Goal: Task Accomplishment & Management: Use online tool/utility

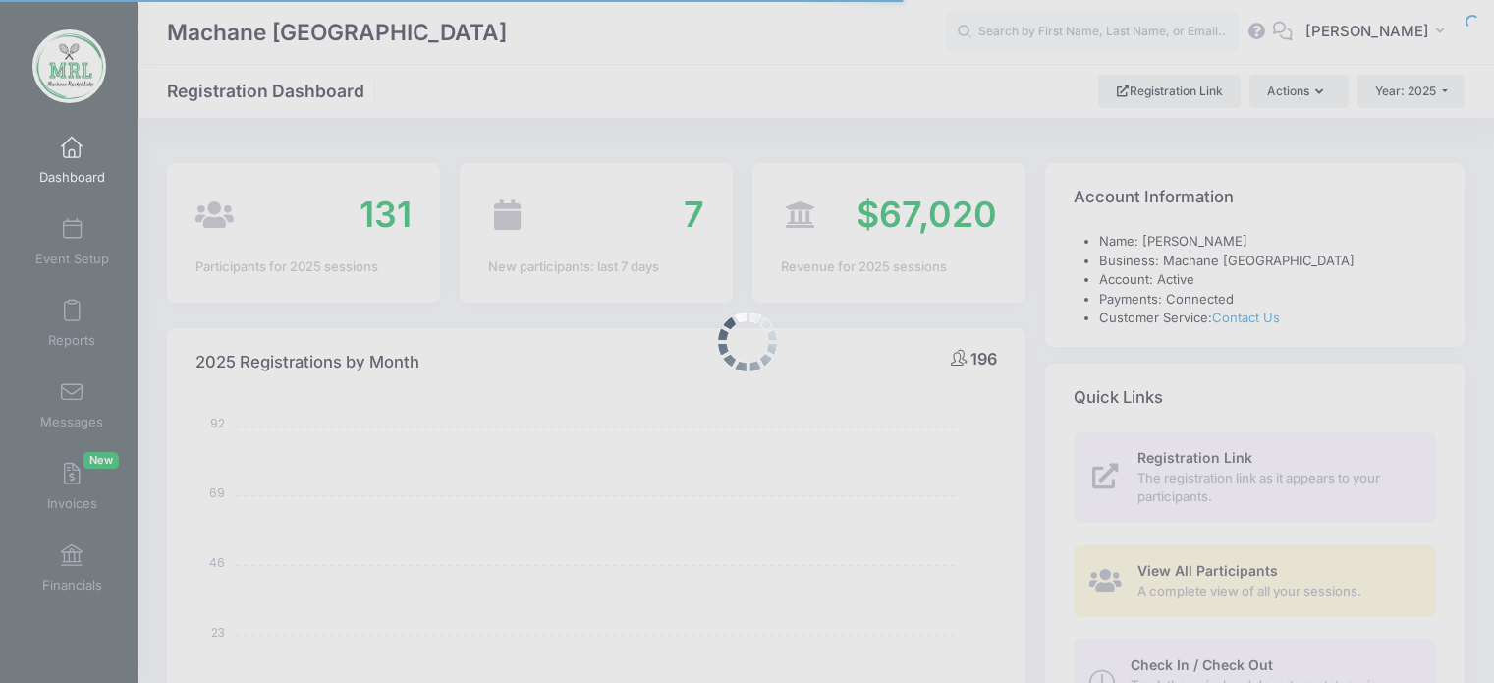
select select
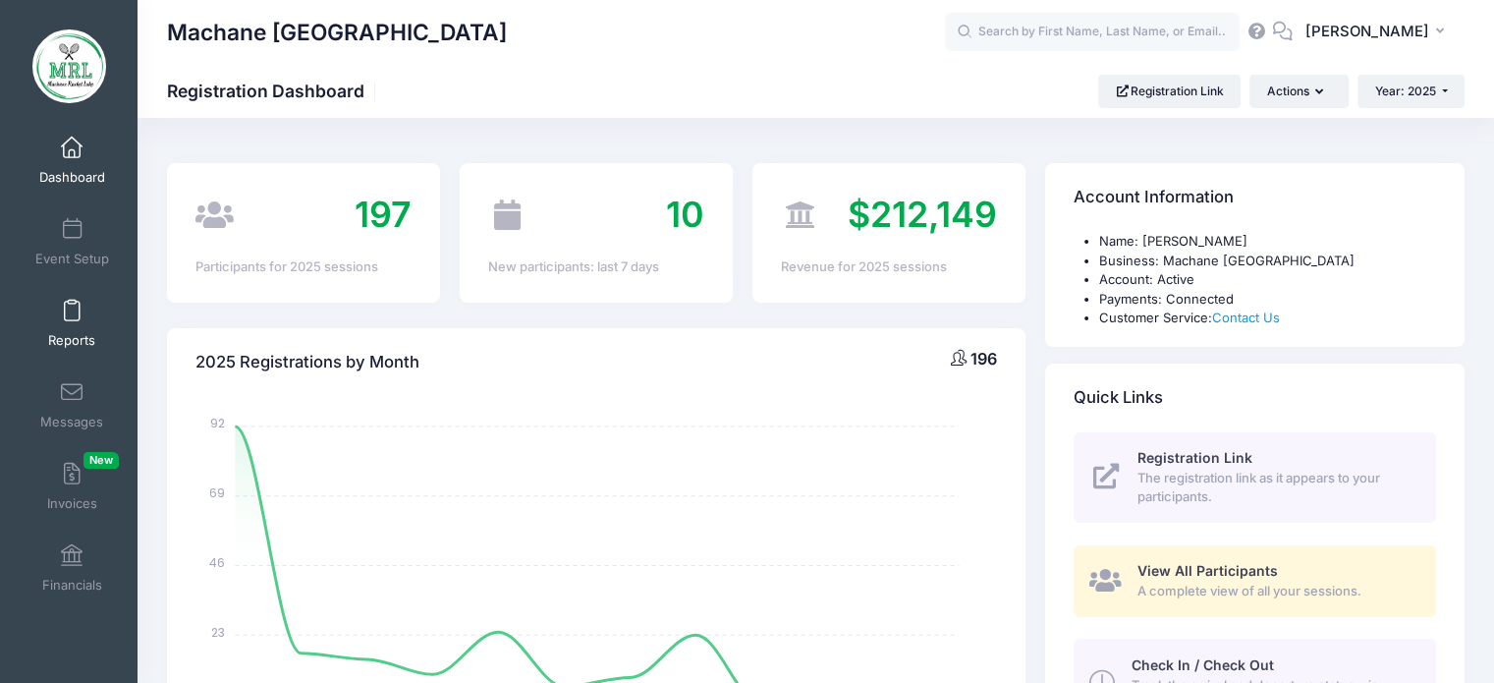
click at [67, 325] on link "Reports" at bounding box center [72, 323] width 93 height 69
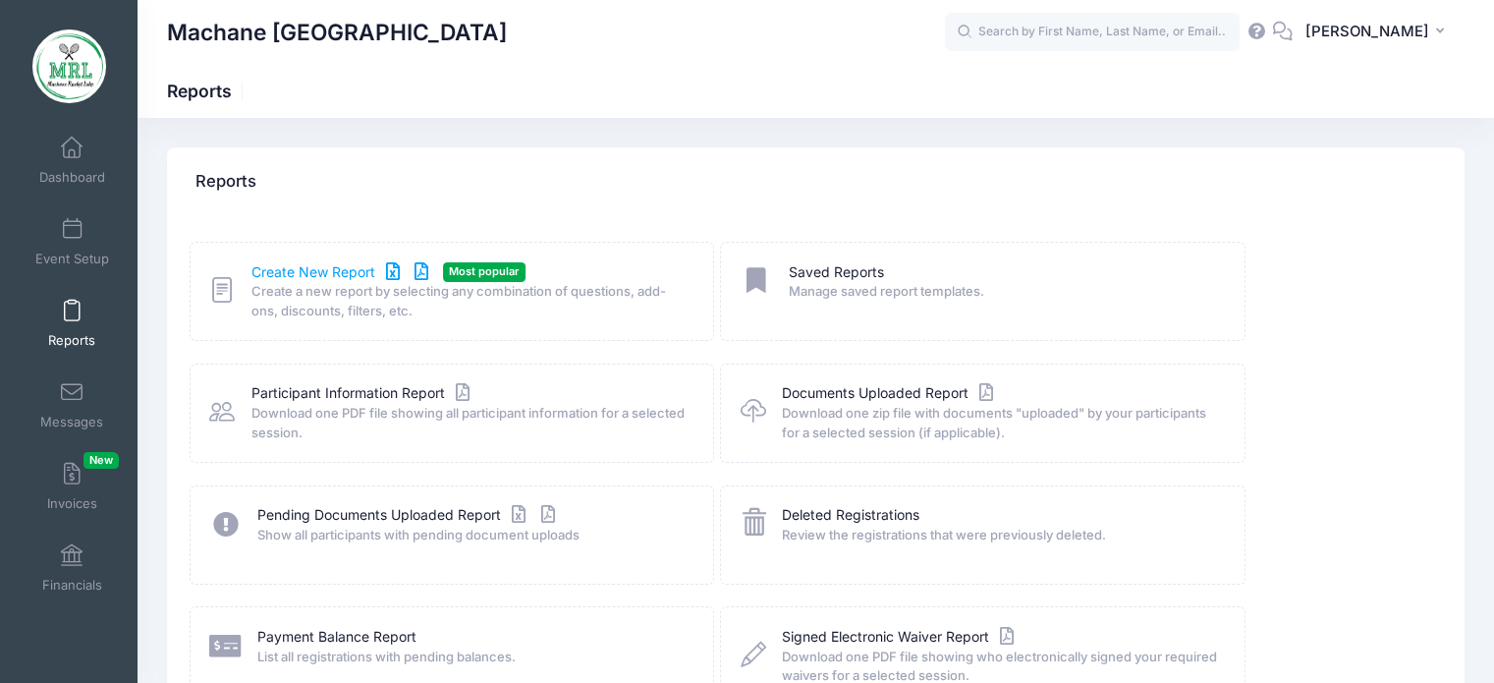
click at [320, 272] on link "Create New Report" at bounding box center [342, 272] width 183 height 21
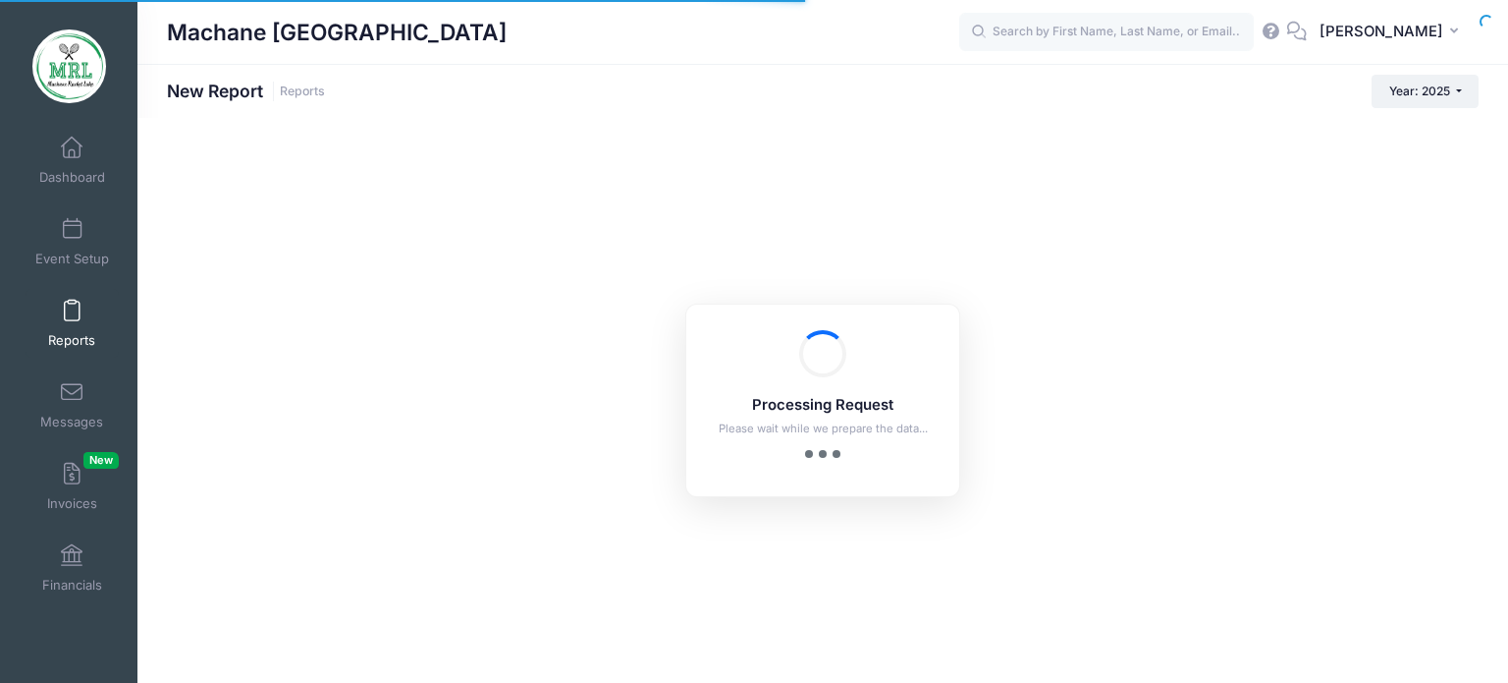
checkbox input "true"
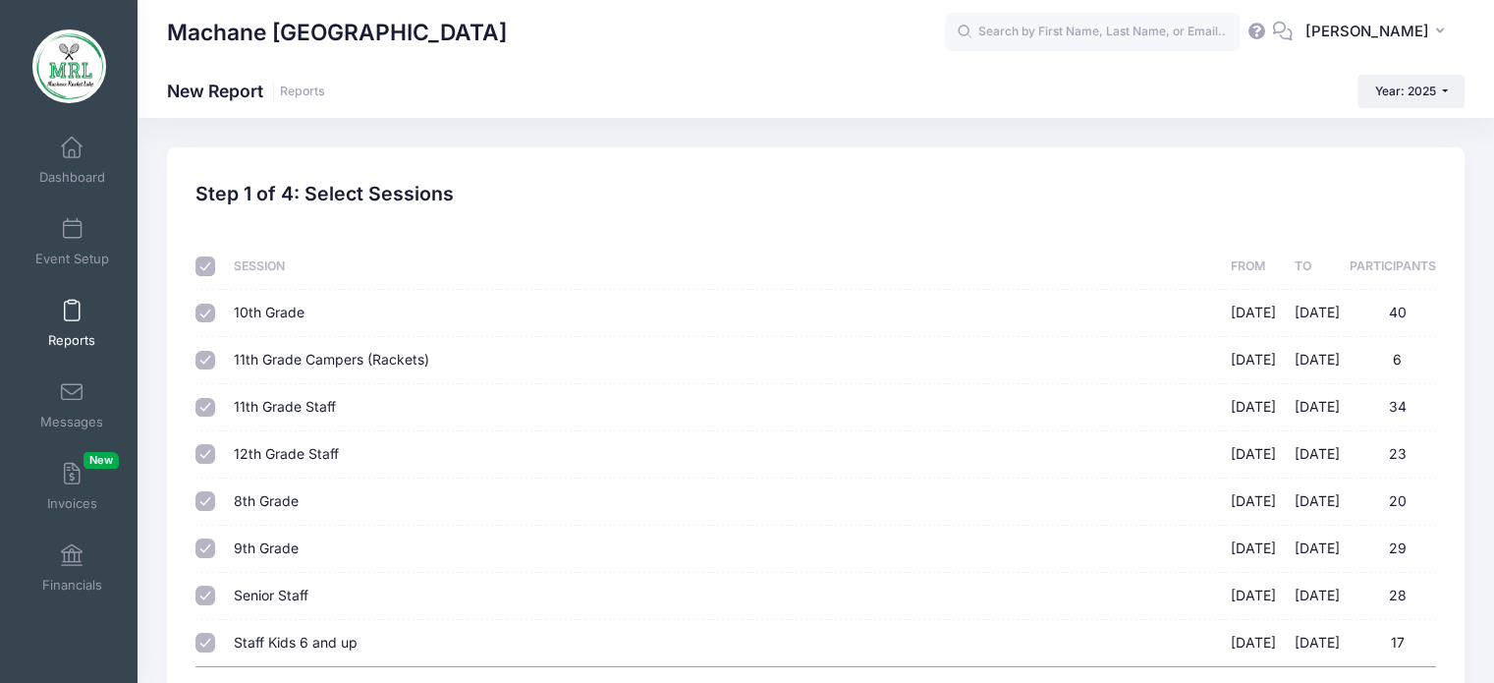
click at [212, 265] on input "checkbox" at bounding box center [205, 266] width 20 height 20
checkbox input "false"
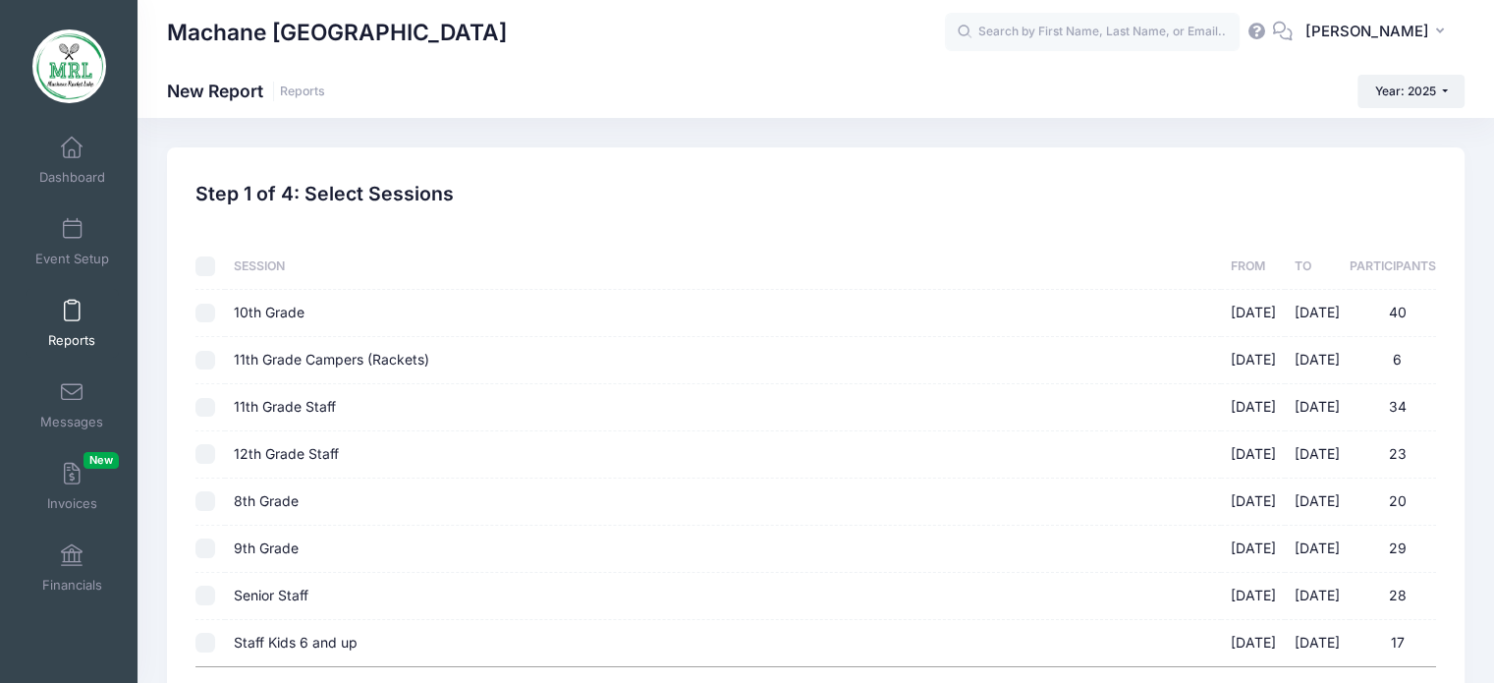
checkbox input "false"
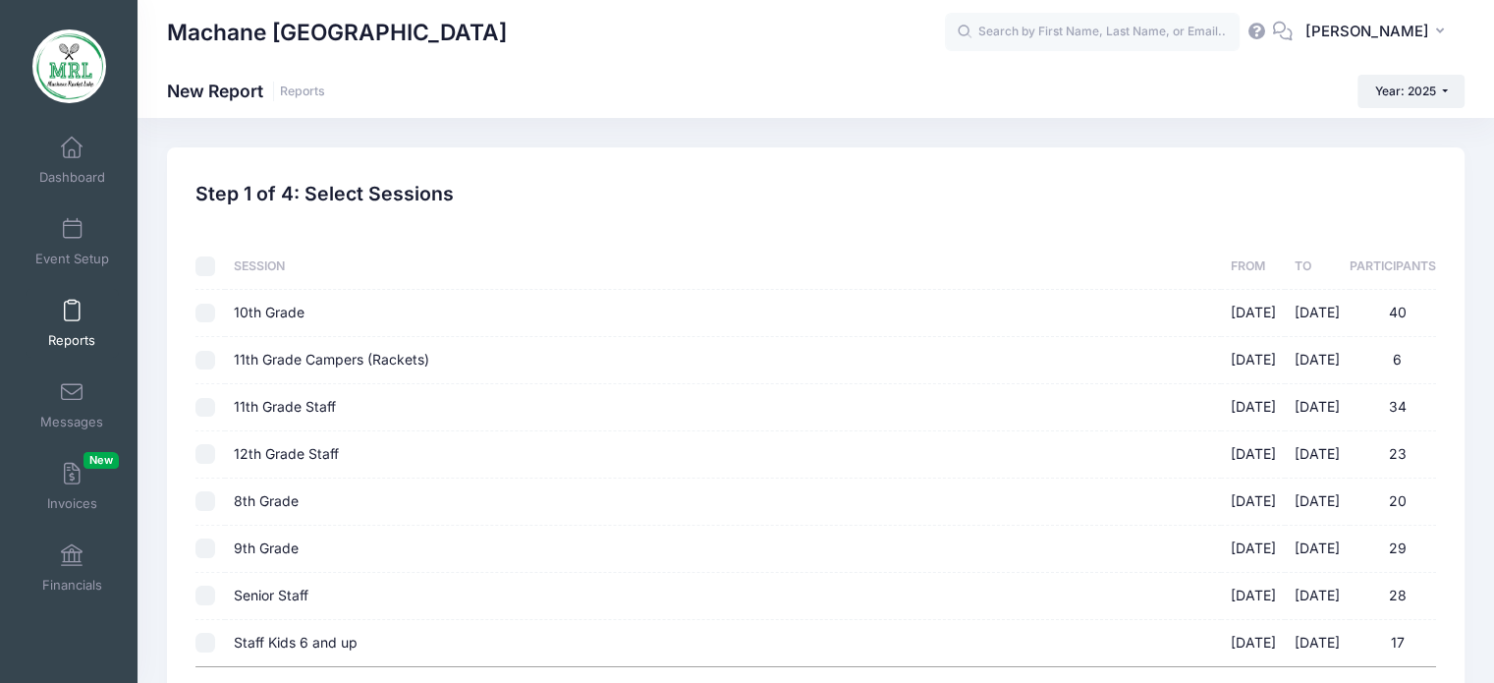
click at [212, 265] on input "checkbox" at bounding box center [205, 266] width 20 height 20
checkbox input "true"
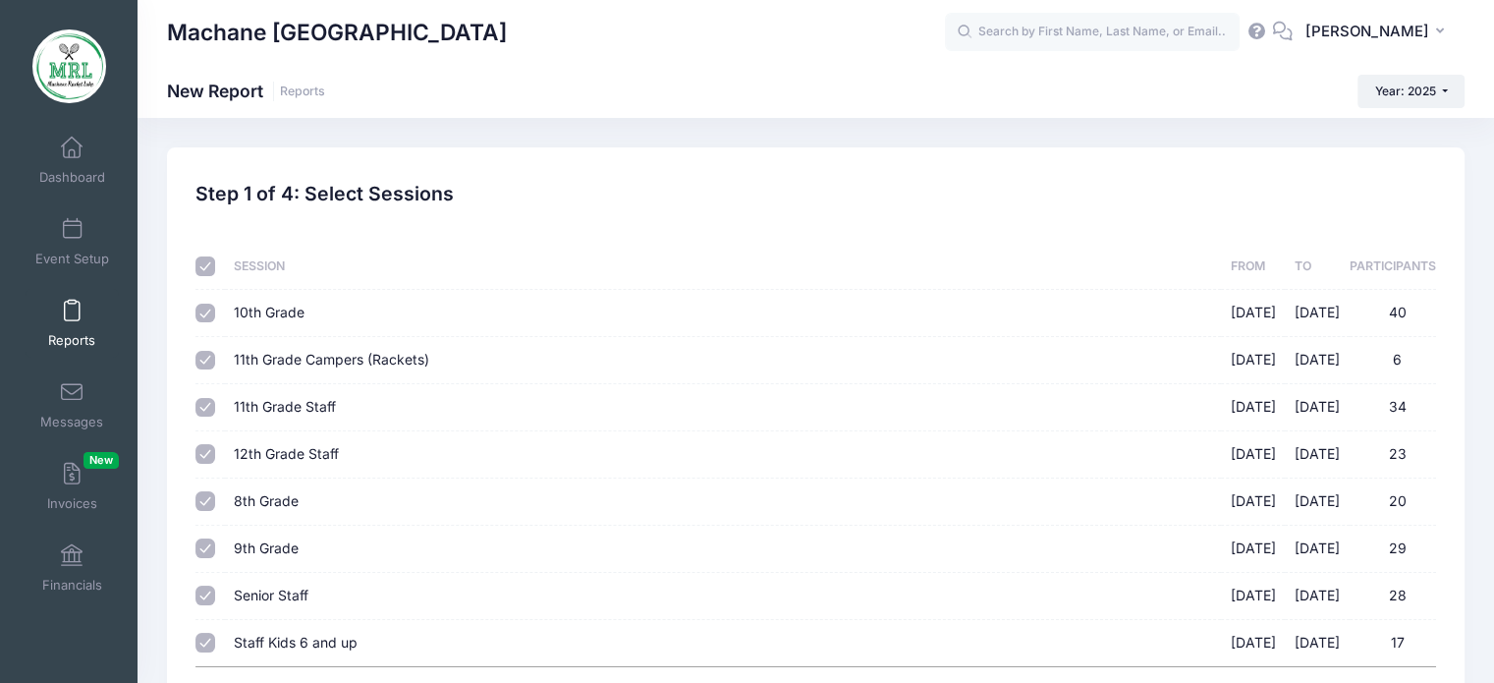
checkbox input "true"
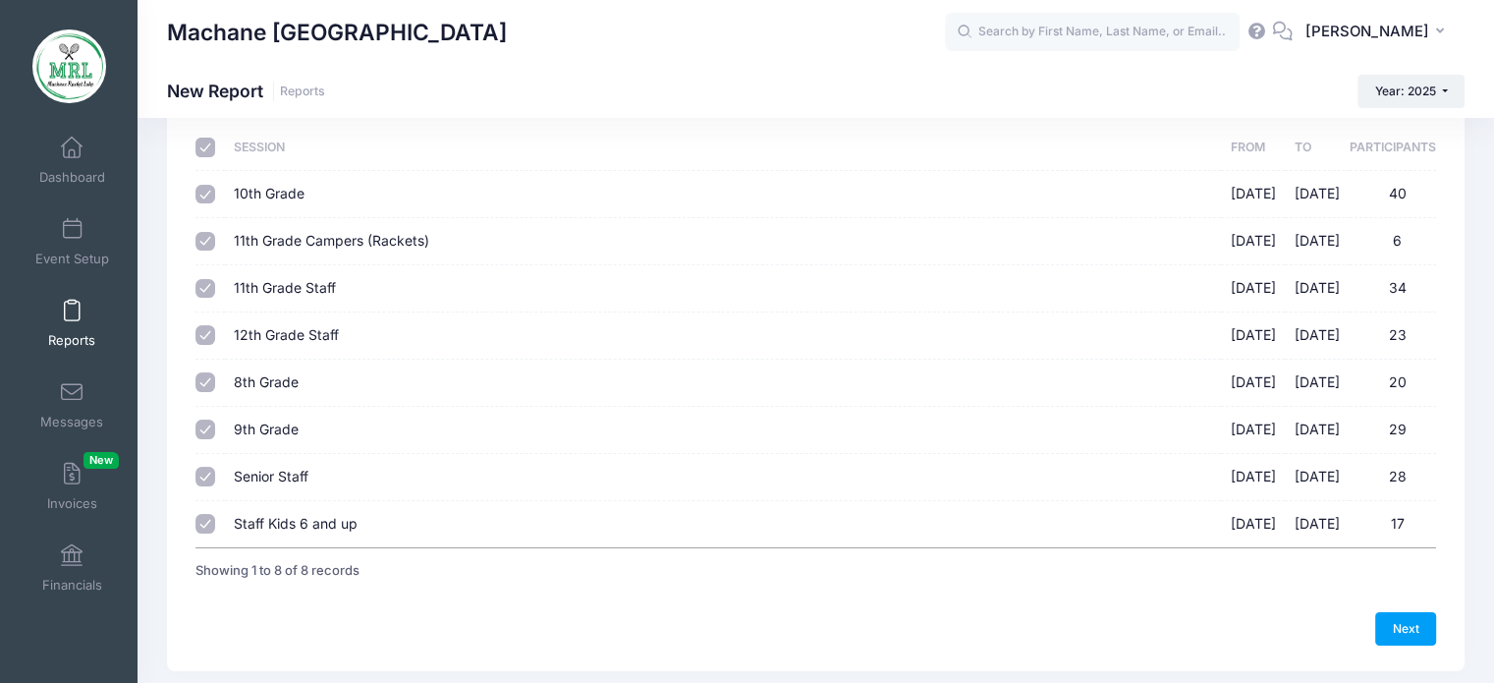
scroll to position [124, 0]
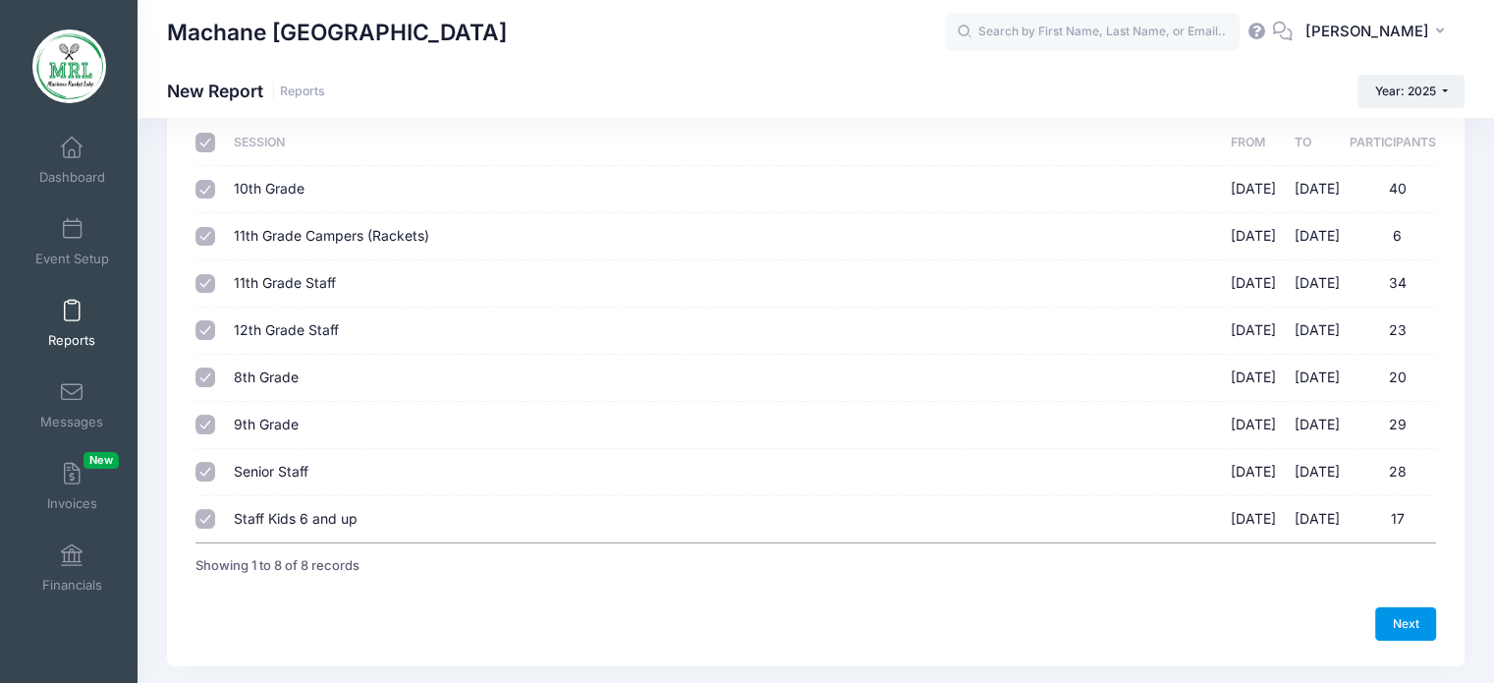
click at [1396, 612] on link "Next" at bounding box center [1405, 623] width 61 height 33
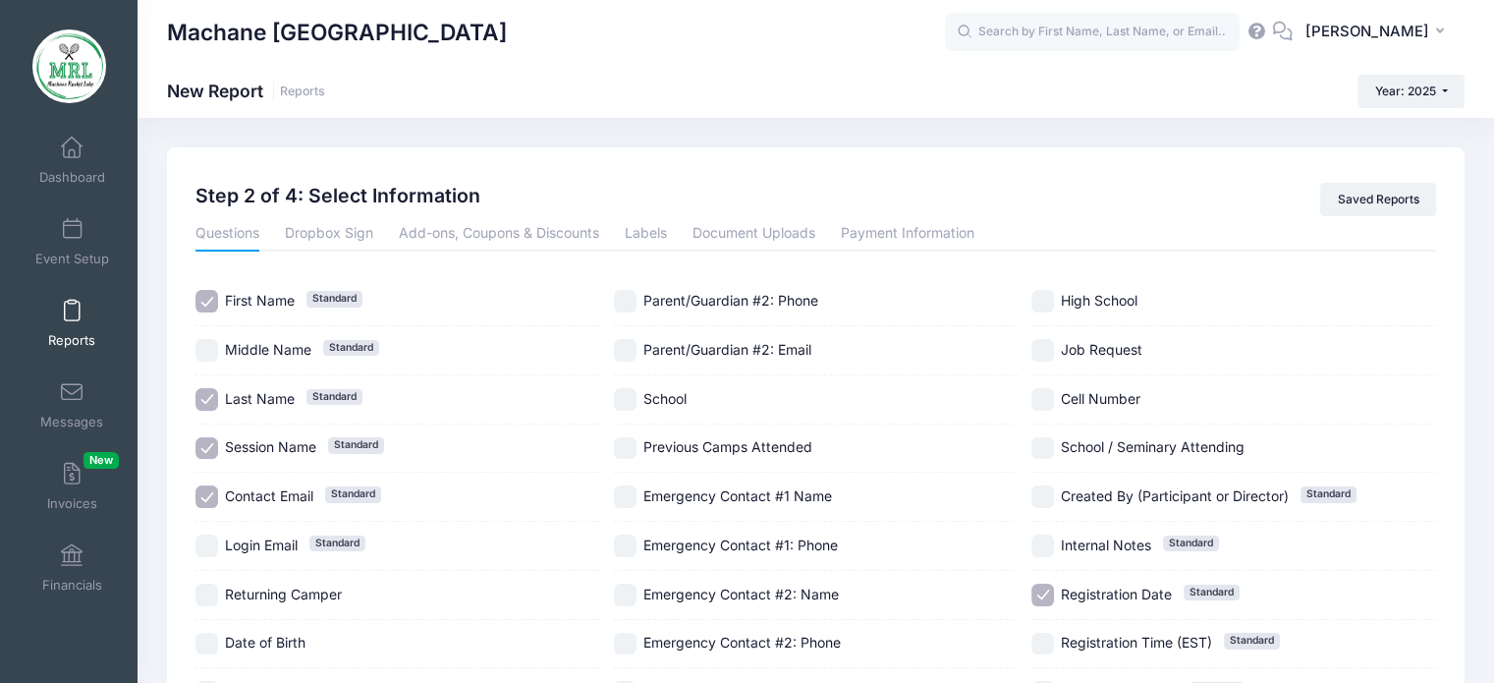
click at [213, 445] on input "Session Name Standard" at bounding box center [206, 448] width 23 height 23
checkbox input "false"
click at [207, 494] on input "Contact Email Standard" at bounding box center [206, 496] width 23 height 23
checkbox input "false"
click at [1041, 588] on input "Registration Date Standard" at bounding box center [1042, 594] width 23 height 23
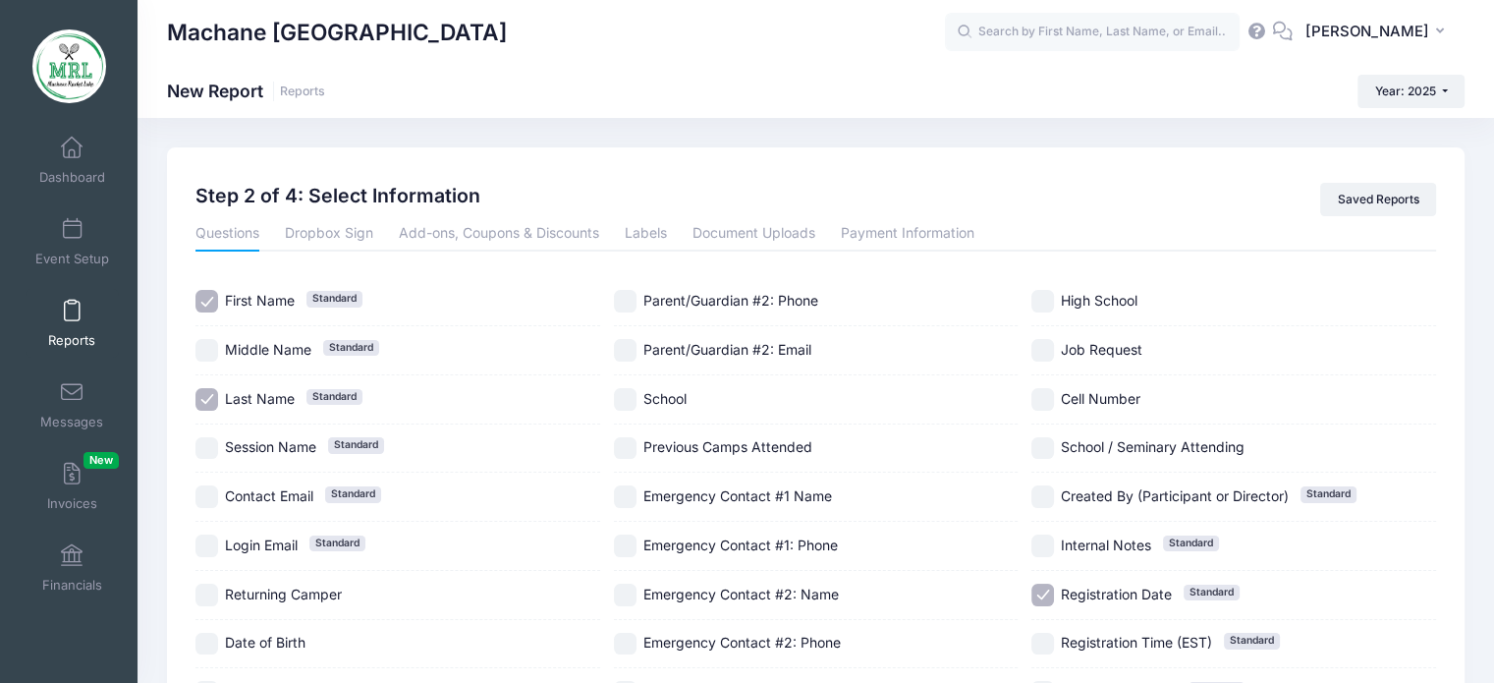
checkbox input "false"
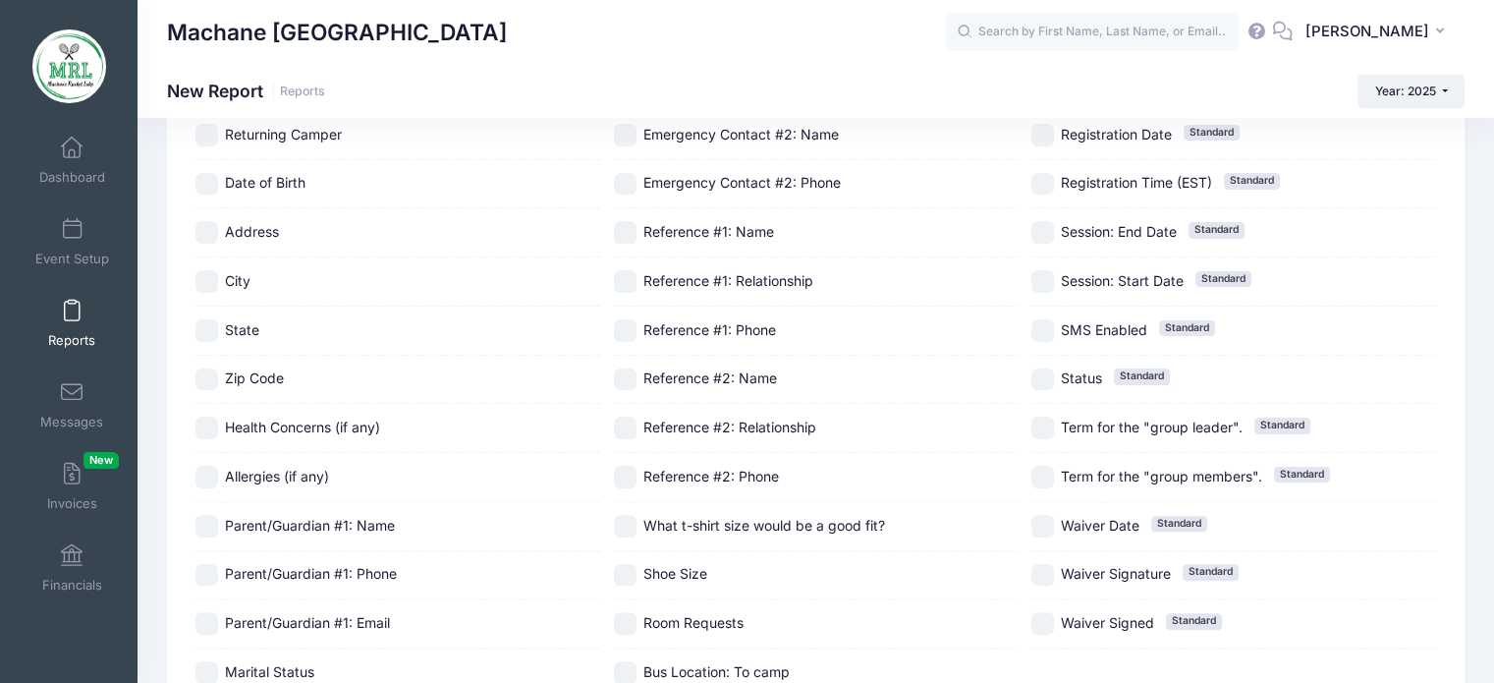
scroll to position [464, 0]
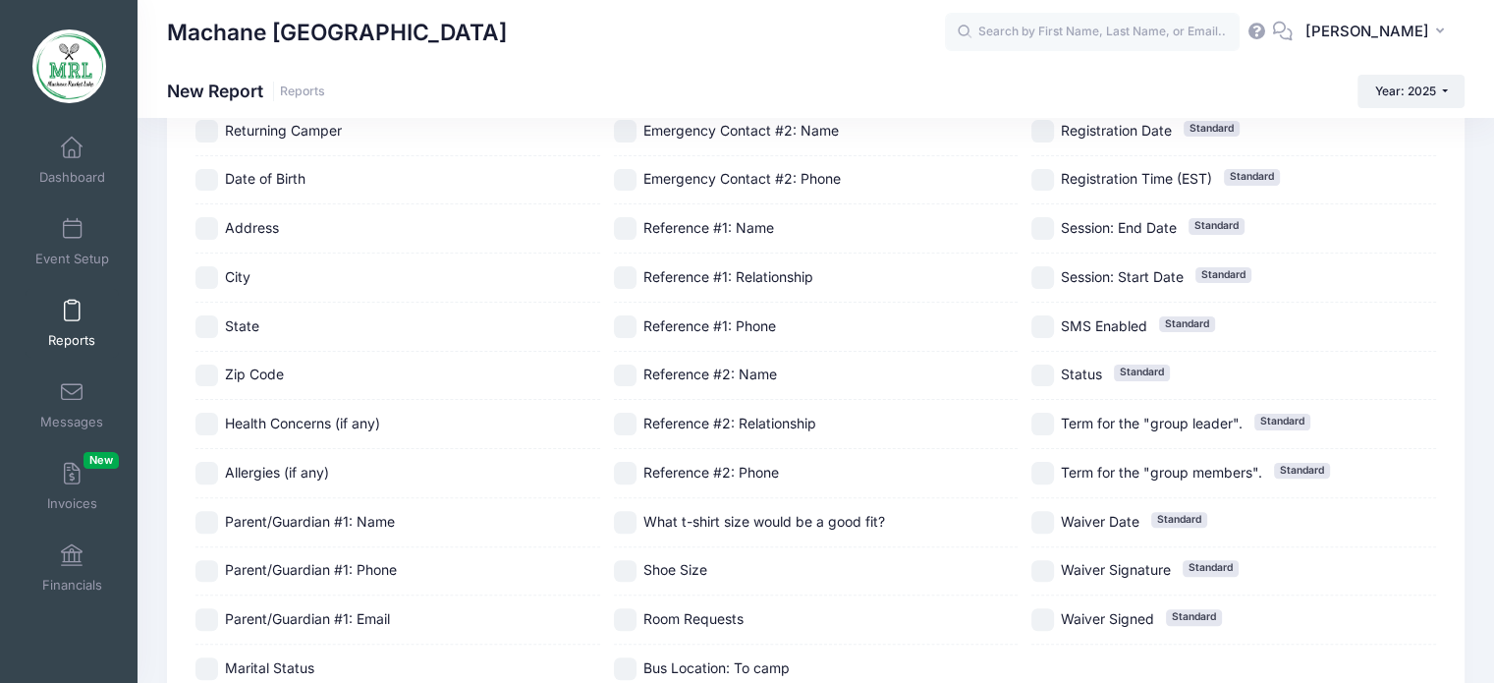
click at [622, 529] on div "What t-shirt size would be a good fit?" at bounding box center [816, 522] width 405 height 49
checkbox input "true"
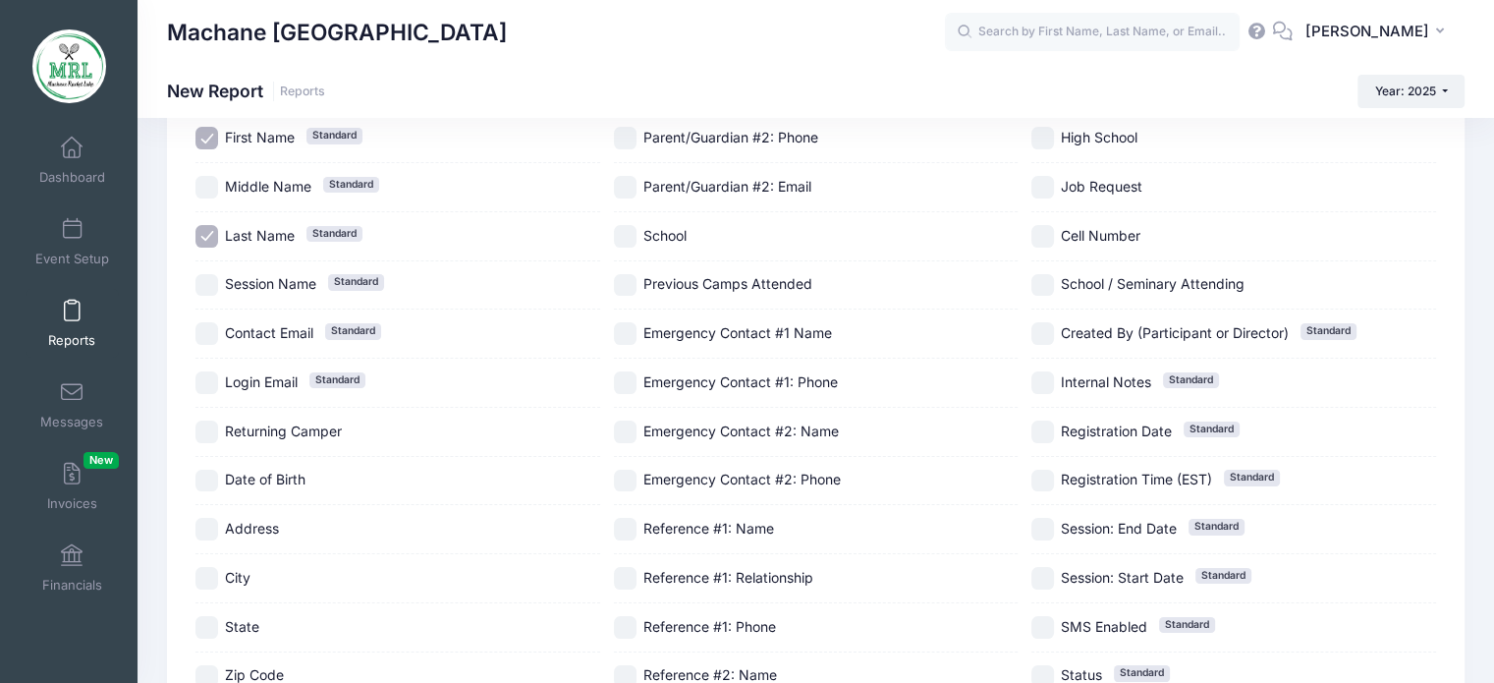
scroll to position [0, 0]
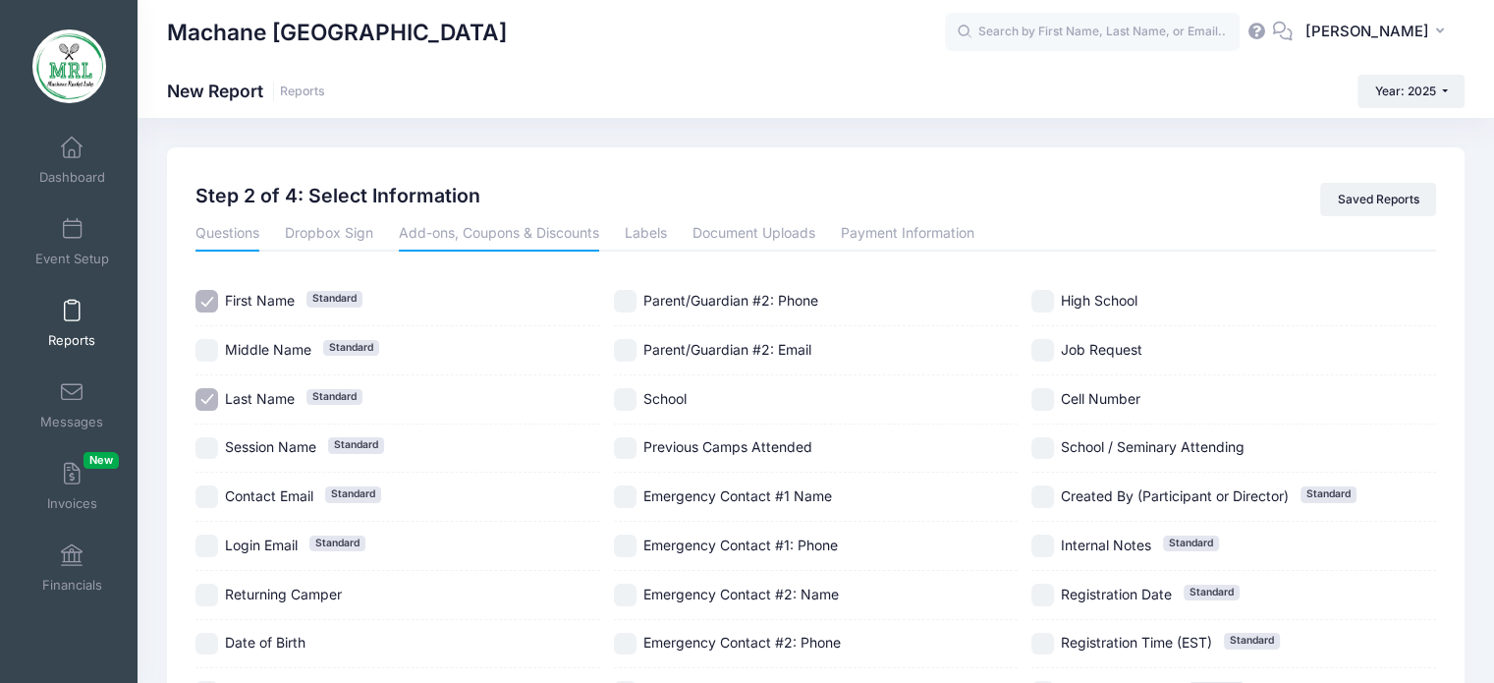
click at [444, 241] on link "Add-ons, Coupons & Discounts" at bounding box center [499, 233] width 200 height 35
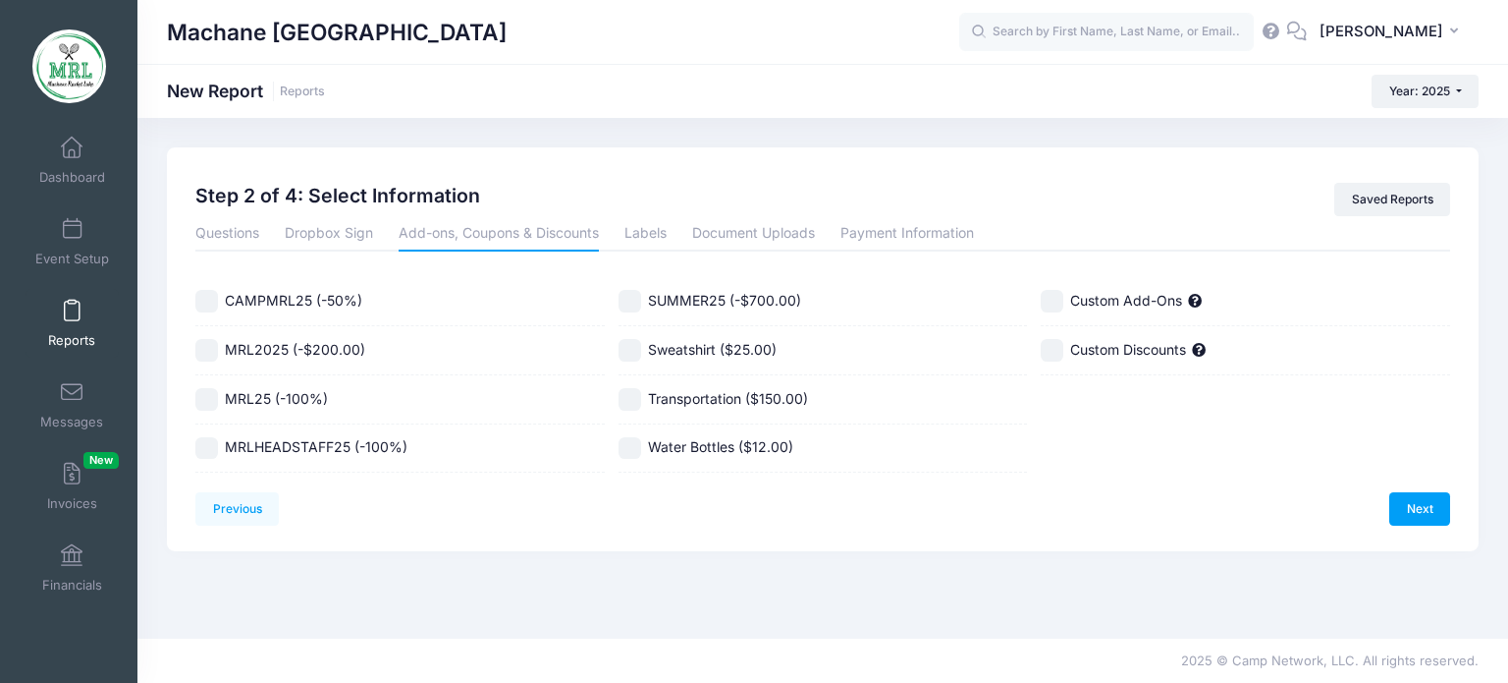
click at [633, 350] on input "Sweatshirt ($25.00)" at bounding box center [630, 350] width 23 height 23
checkbox input "true"
click at [1414, 502] on link "Next" at bounding box center [1420, 508] width 61 height 33
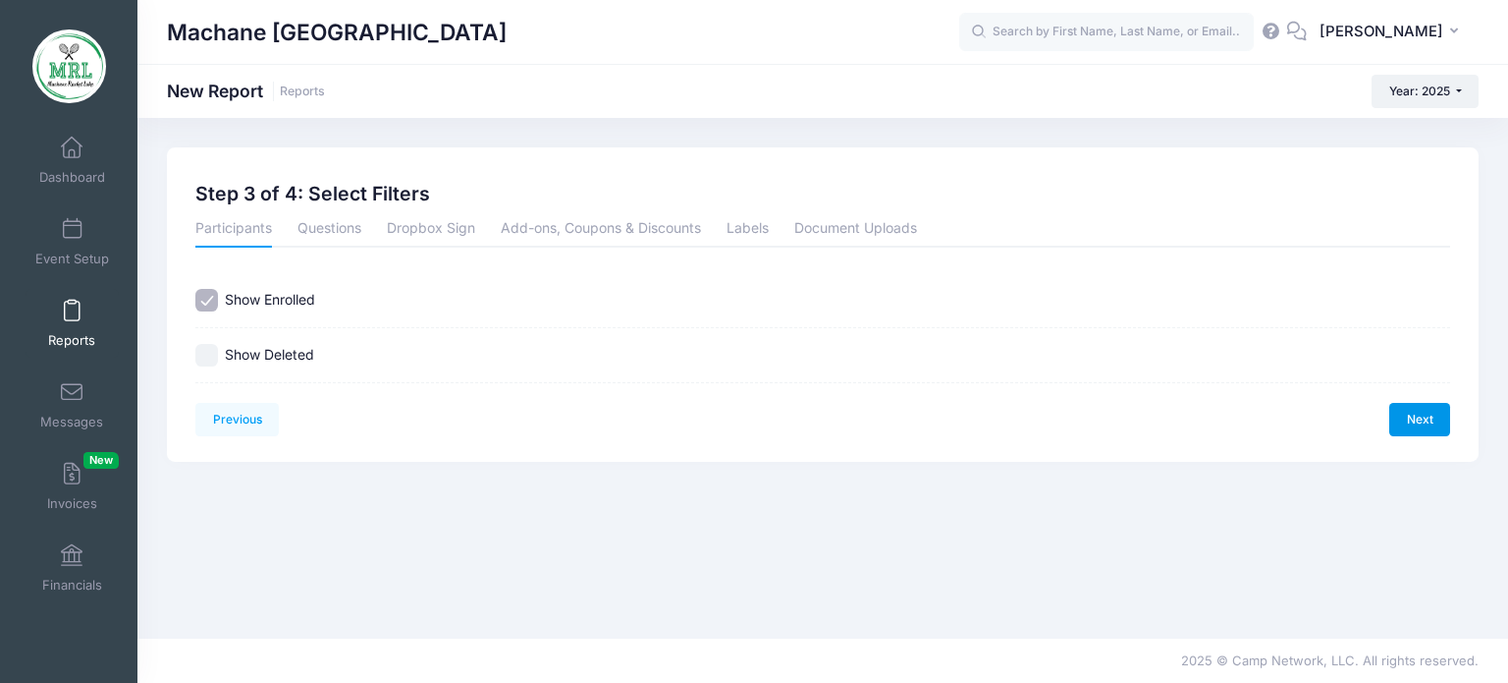
click at [1418, 425] on link "Next" at bounding box center [1420, 419] width 61 height 33
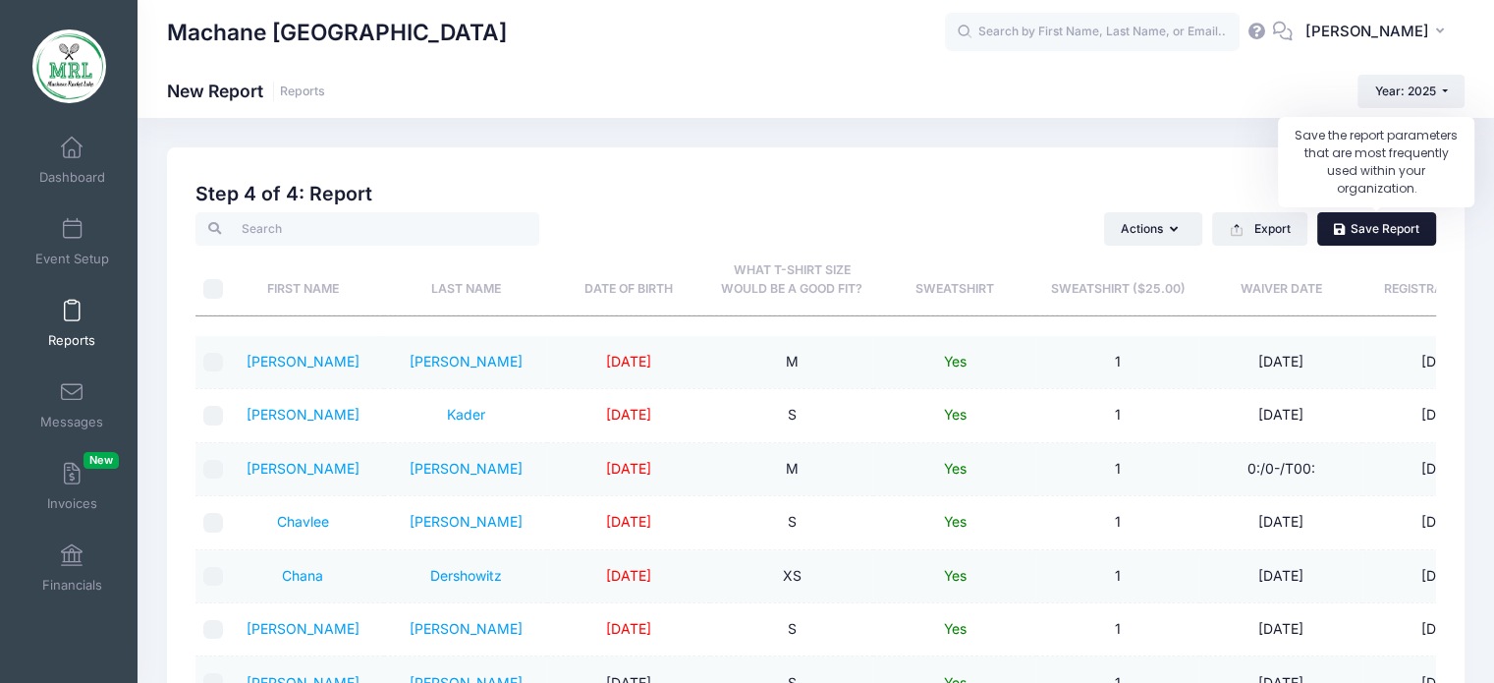
click at [1388, 238] on link "Save Report" at bounding box center [1376, 228] width 119 height 33
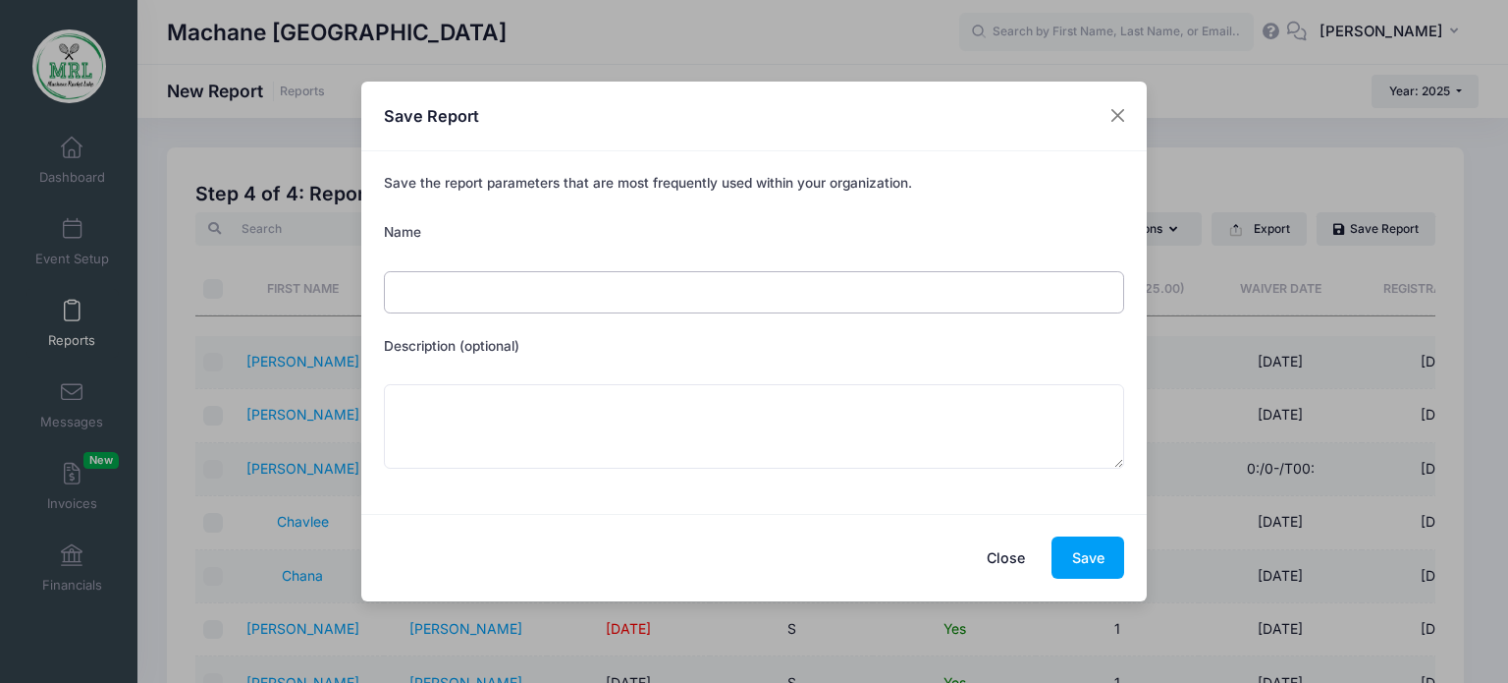
click at [527, 296] on input "Name" at bounding box center [754, 292] width 741 height 42
click at [1090, 562] on button "Save" at bounding box center [1088, 557] width 73 height 42
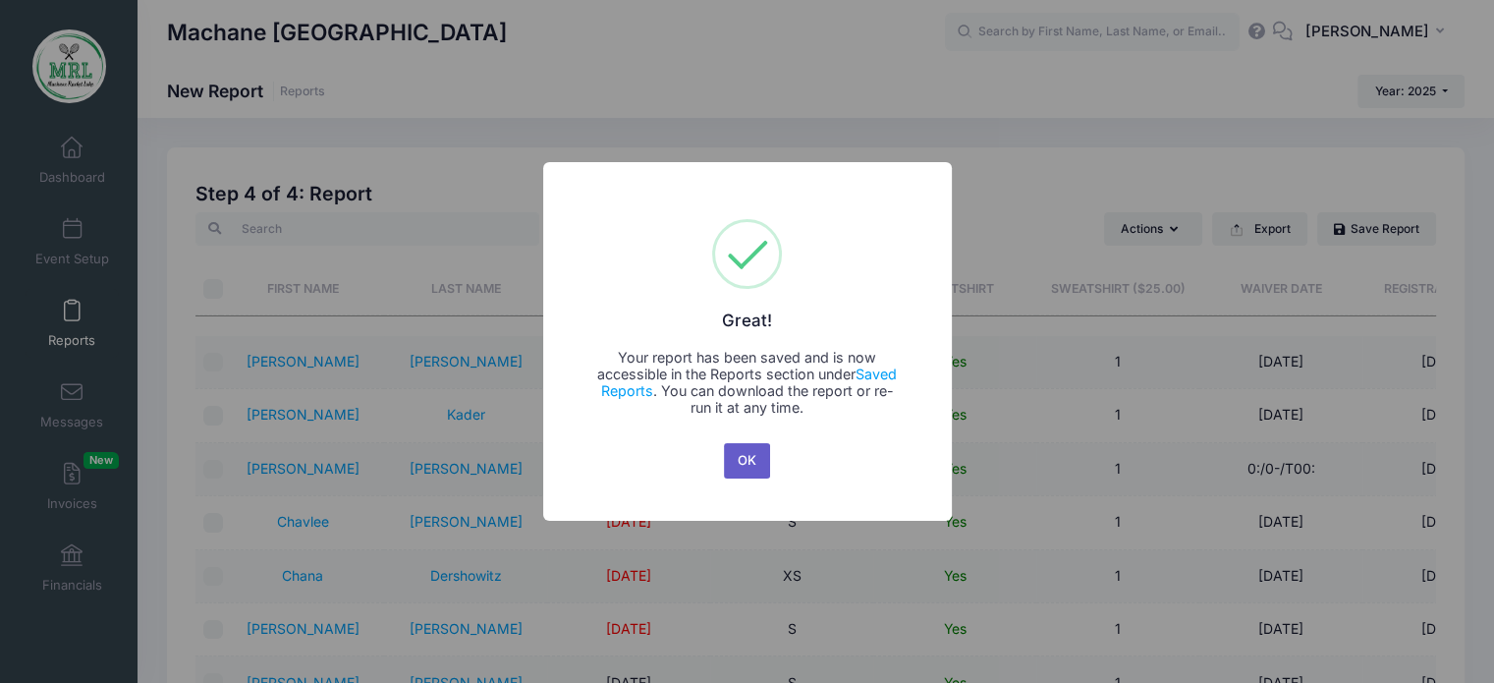
click at [753, 468] on button "OK" at bounding box center [747, 460] width 47 height 35
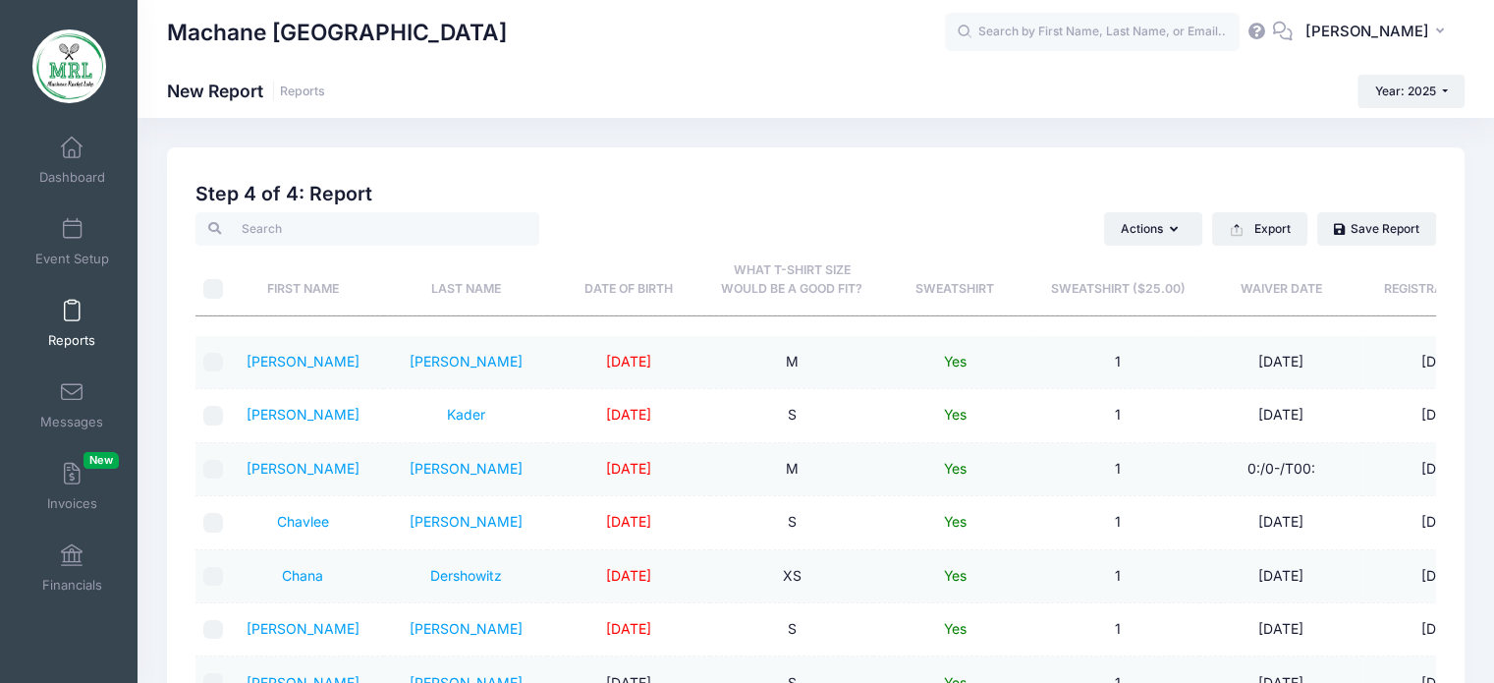
click at [727, 197] on h2 "Step 4 of 4: Report" at bounding box center [815, 194] width 1240 height 23
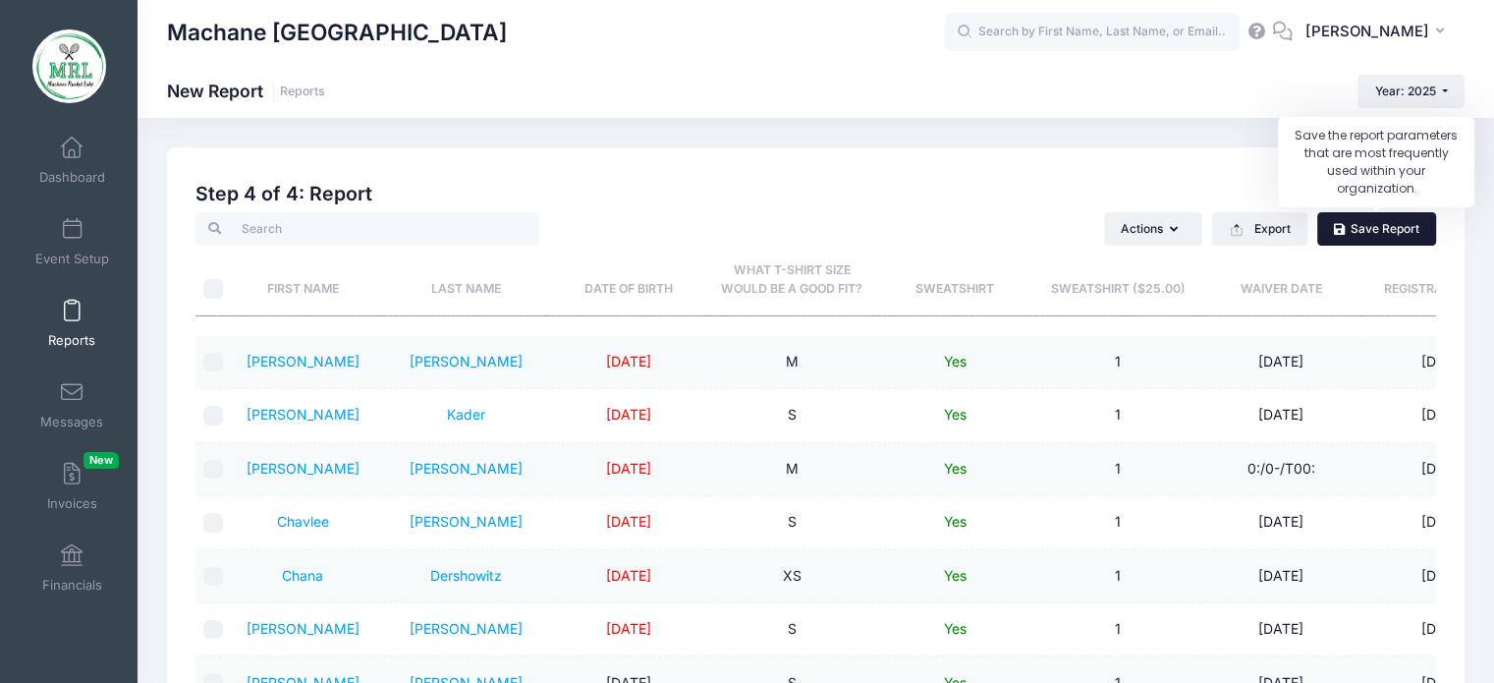
click at [1385, 236] on link "Save Report" at bounding box center [1376, 228] width 119 height 33
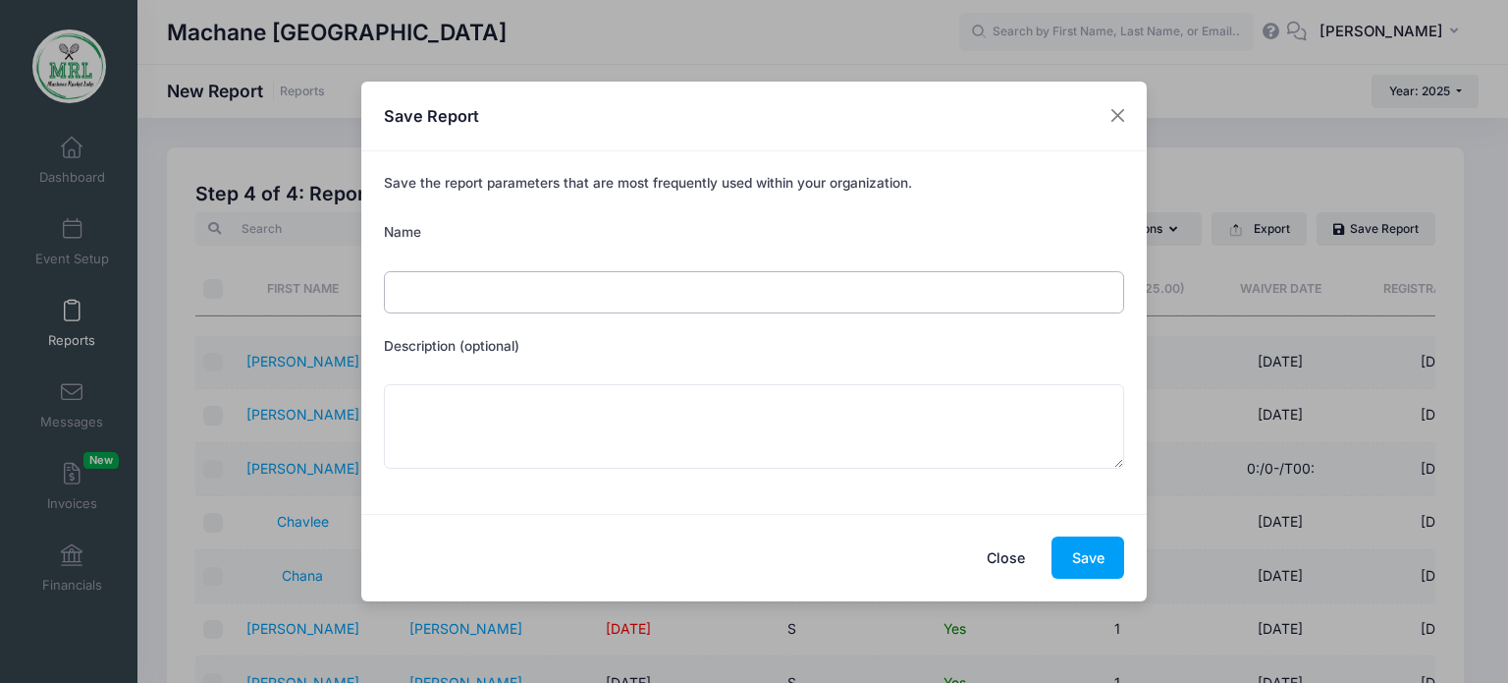
click at [522, 288] on input "Name" at bounding box center [754, 292] width 741 height 42
type input "shirts"
click at [1074, 553] on button "Save" at bounding box center [1088, 557] width 73 height 42
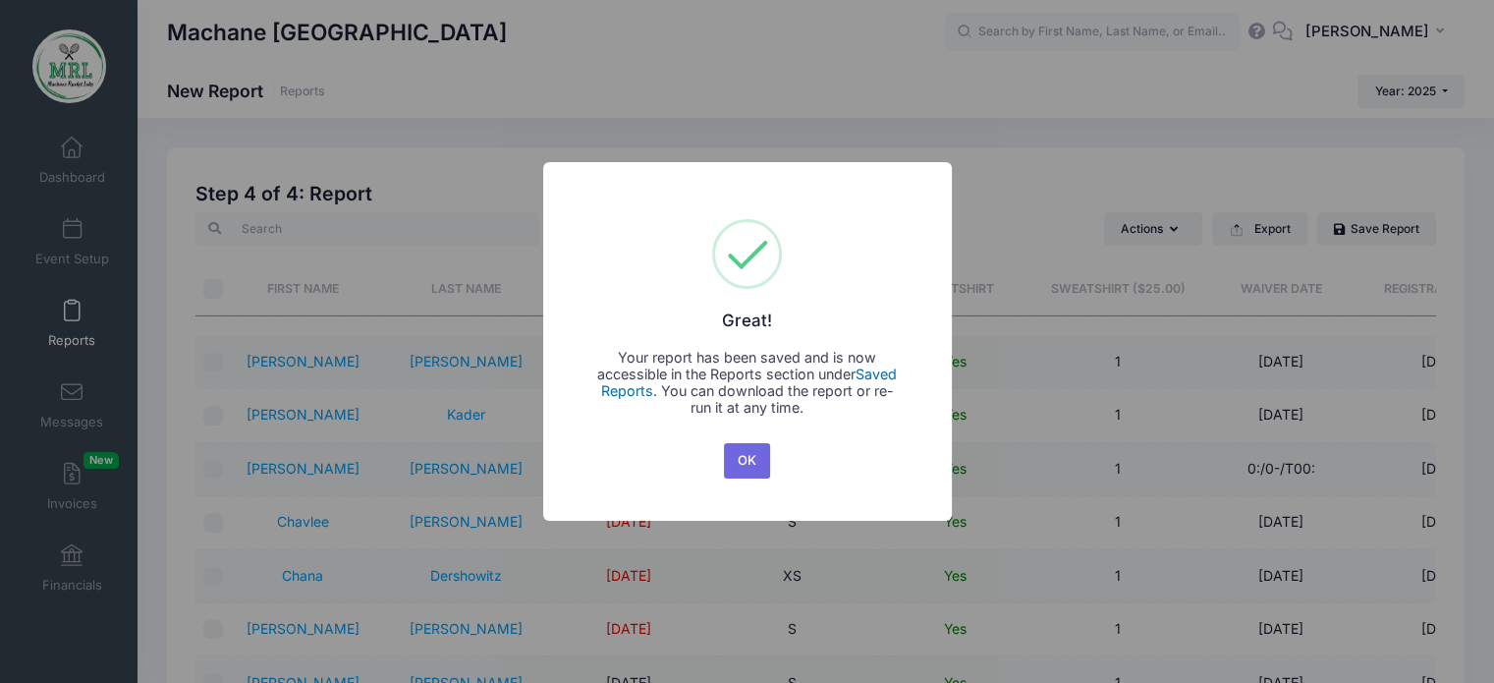
click at [888, 375] on link "Saved Reports" at bounding box center [749, 381] width 297 height 33
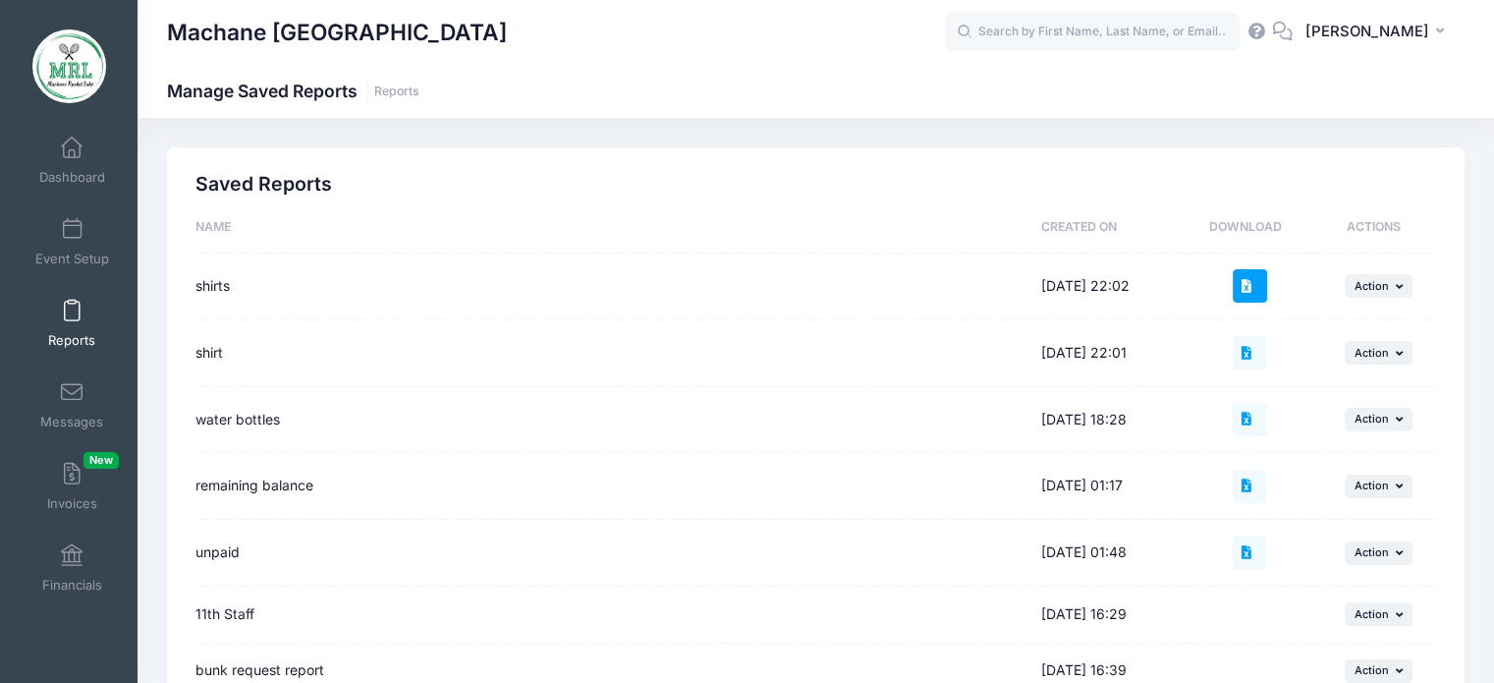
click at [1245, 283] on icon at bounding box center [1249, 286] width 16 height 13
click at [1057, 31] on input "text" at bounding box center [1092, 32] width 295 height 39
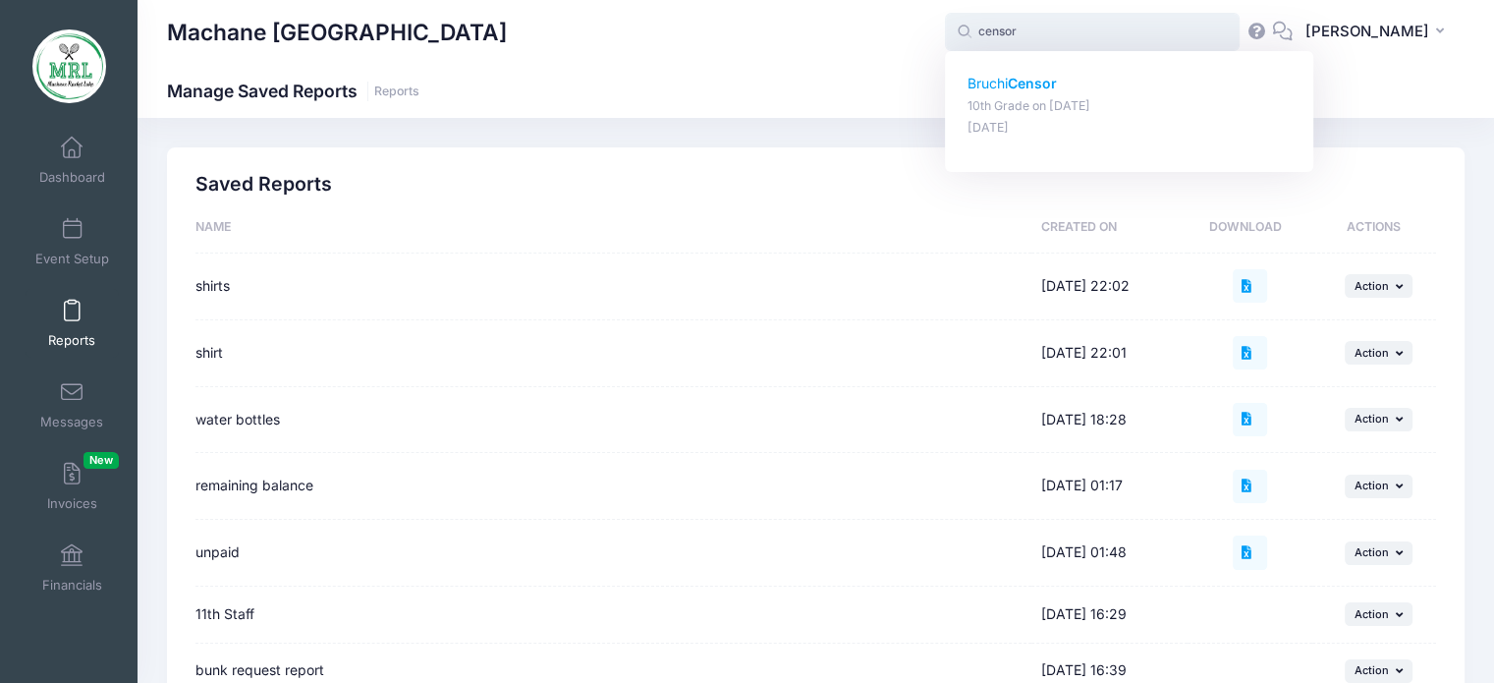
click at [1037, 85] on strong "Censor" at bounding box center [1032, 83] width 49 height 17
type input "Bruchi Censor (10th Grade, Aug-14, 2025)"
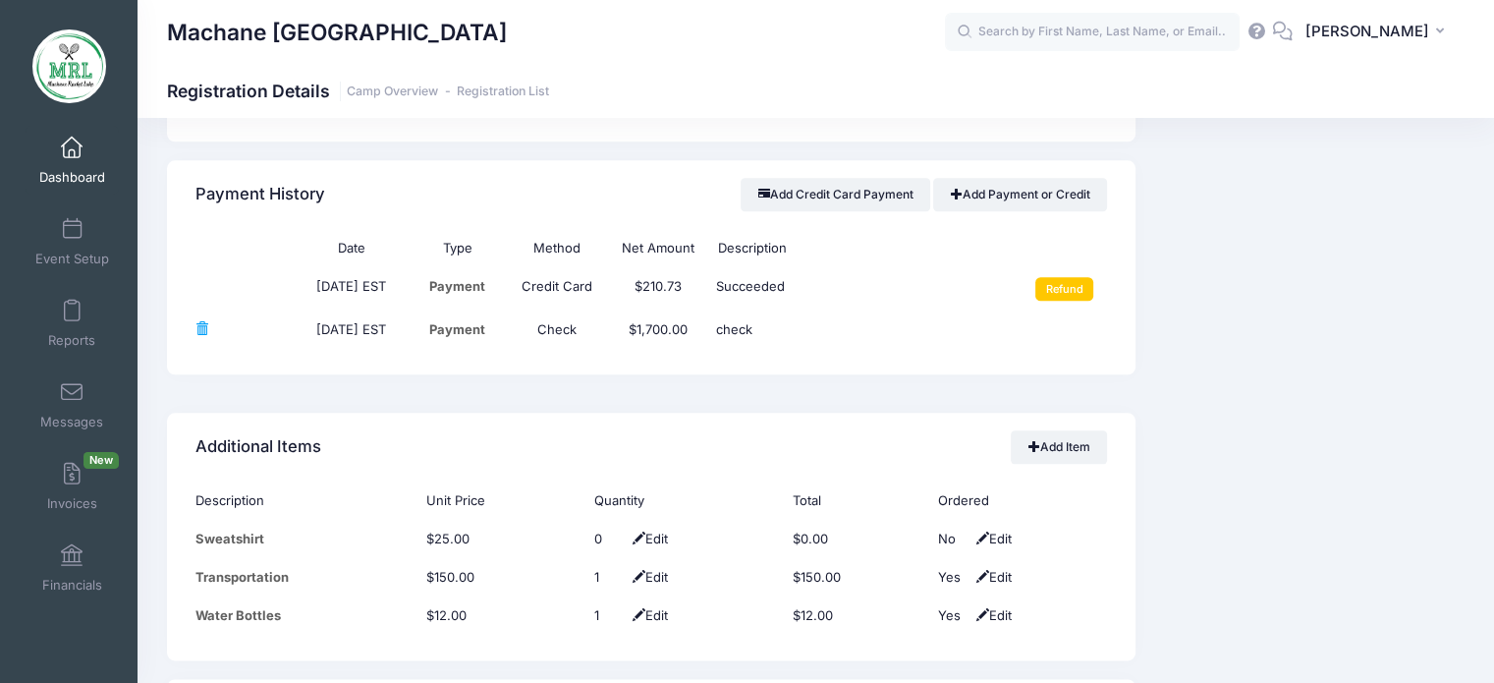
scroll to position [2414, 0]
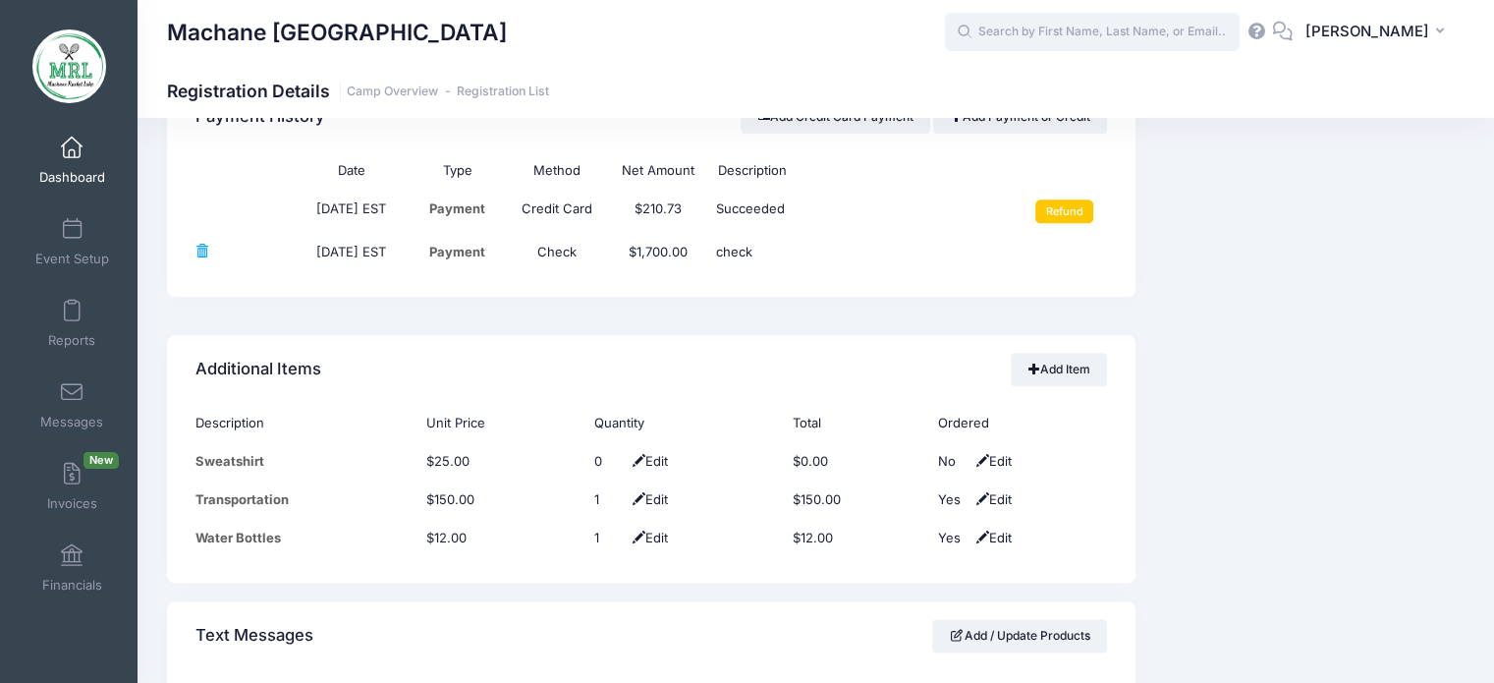
click at [1053, 31] on input "text" at bounding box center [1092, 32] width 295 height 39
click at [1056, 39] on input "text" at bounding box center [1092, 32] width 295 height 39
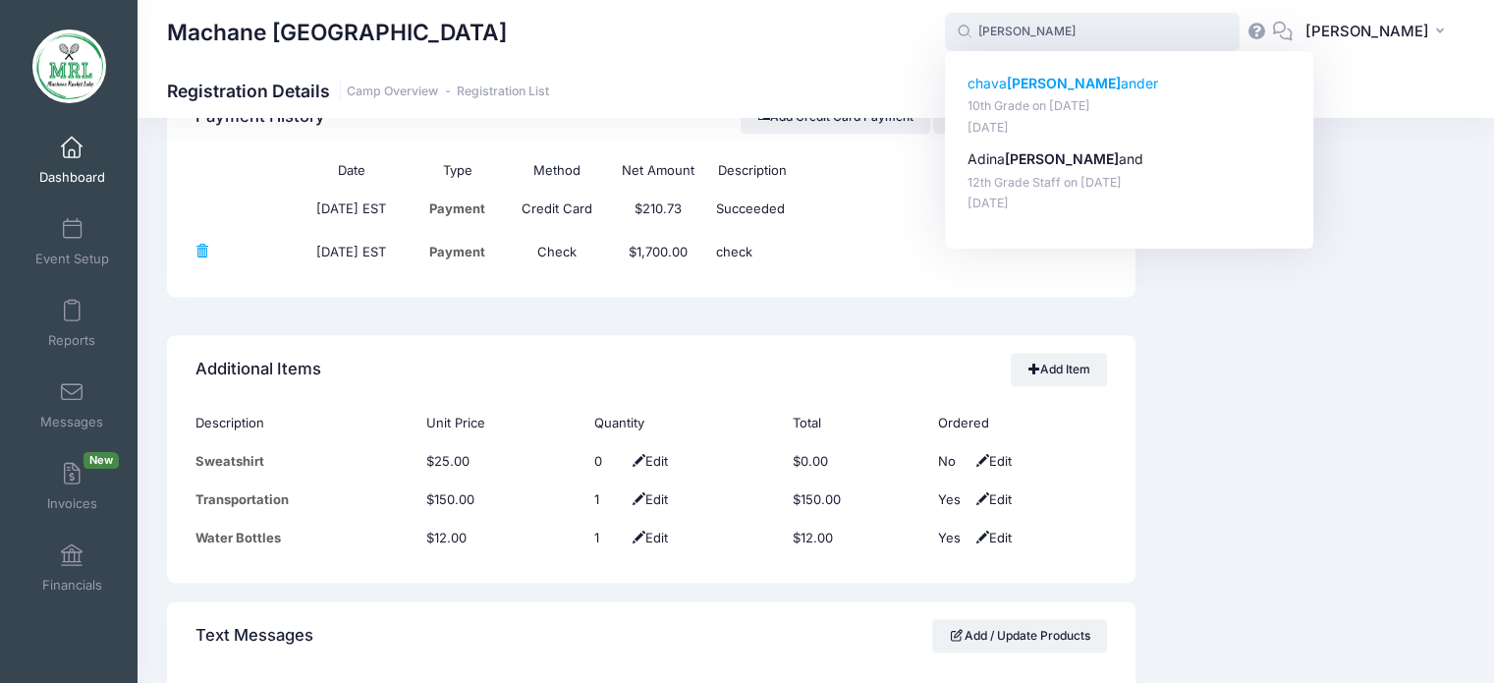
click at [1035, 80] on strong "friedl" at bounding box center [1064, 83] width 114 height 17
type input "chava friedlander (10th Grade, Aug-14, 2025)"
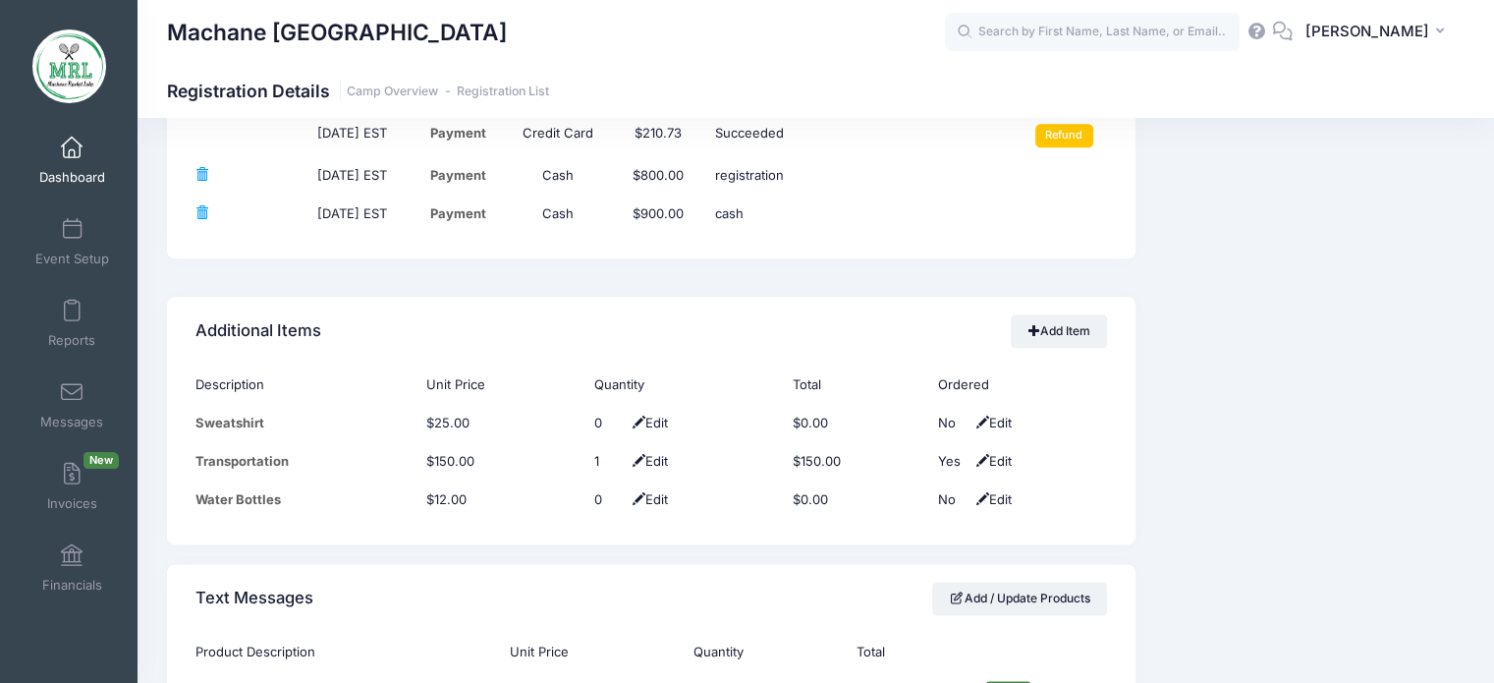
scroll to position [2437, 0]
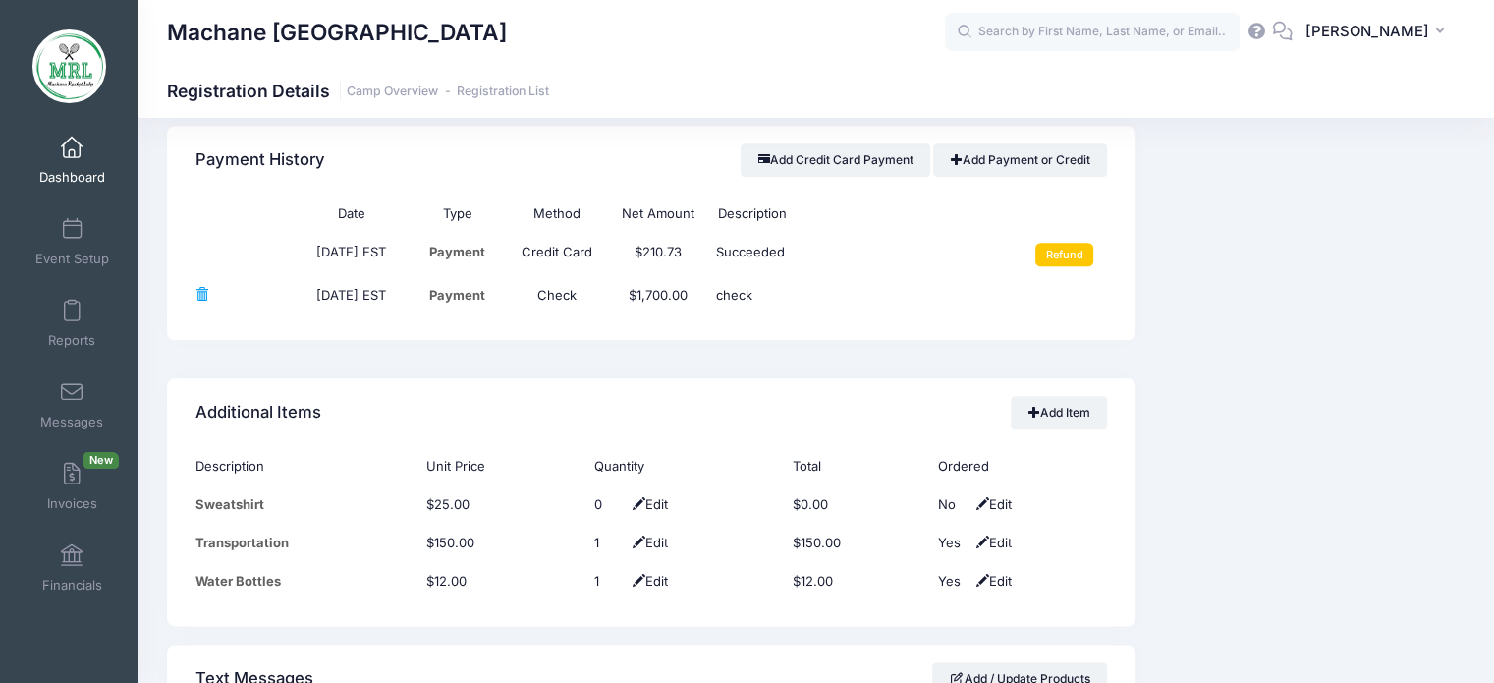
scroll to position [2437, 0]
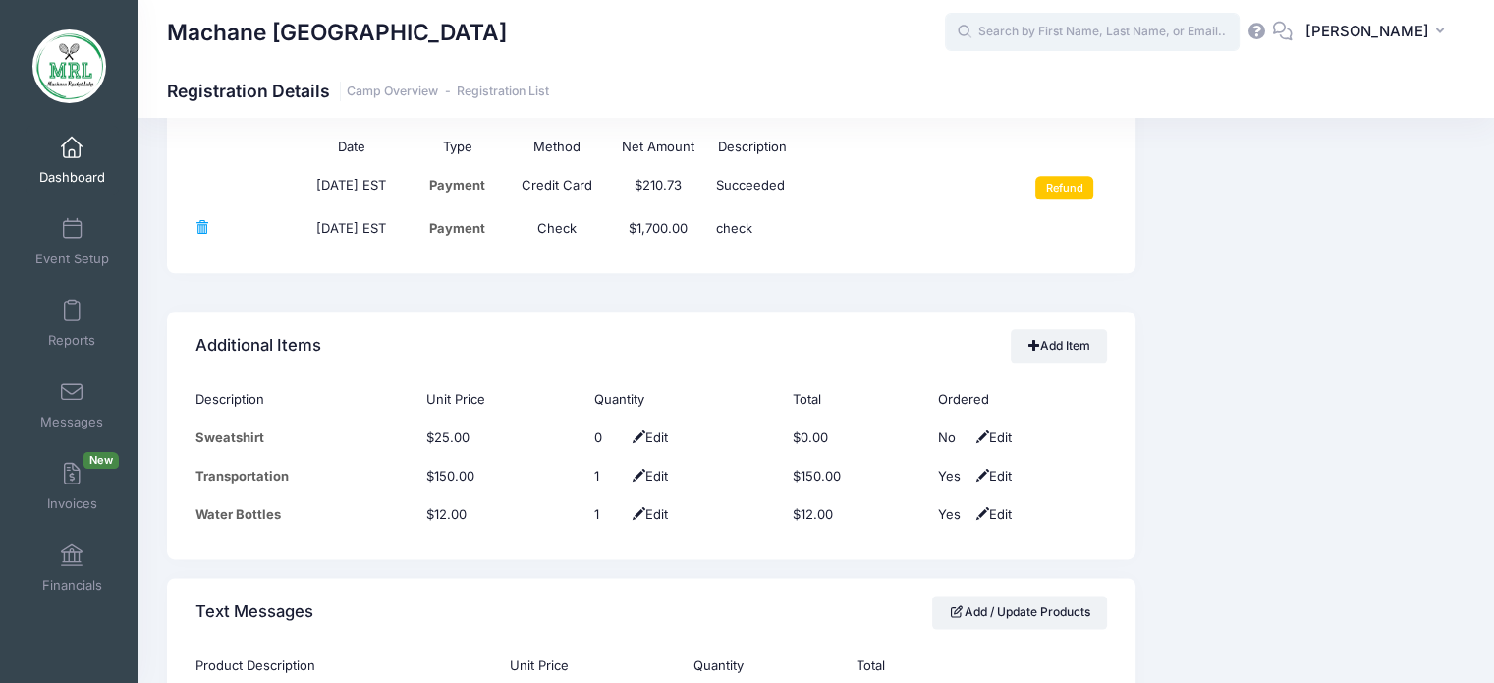
click at [1052, 36] on input "text" at bounding box center [1092, 32] width 295 height 39
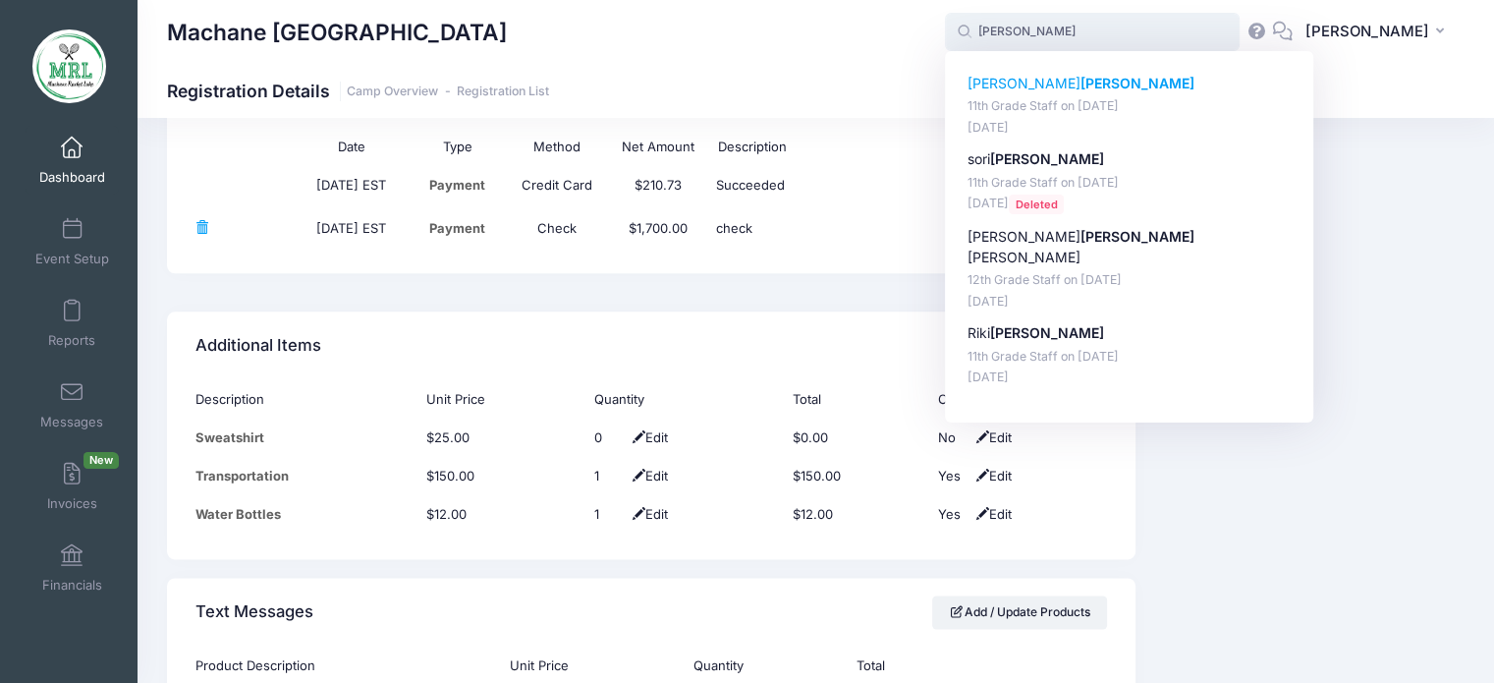
click at [1080, 85] on strong "[PERSON_NAME]" at bounding box center [1137, 83] width 114 height 17
type input "[PERSON_NAME] (11th Grade Staff, [DATE])"
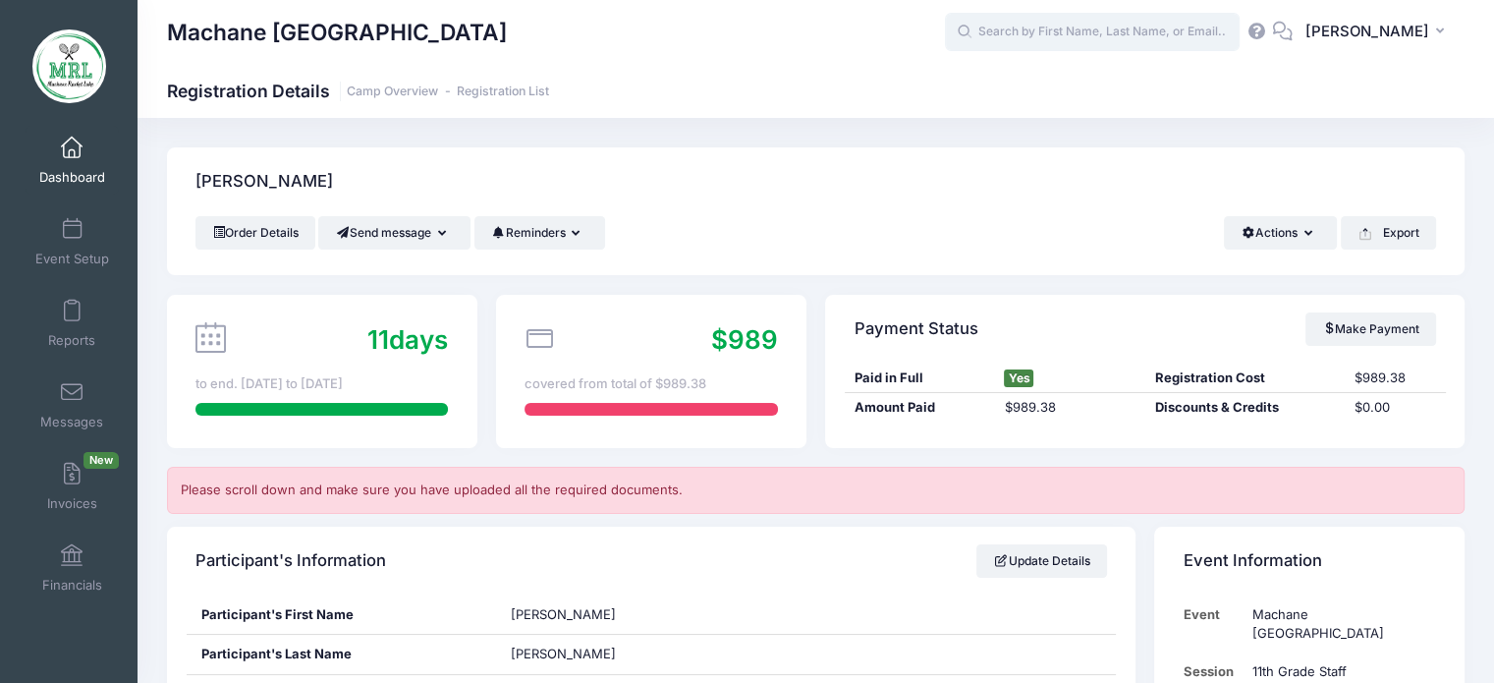
click at [1038, 27] on input "text" at bounding box center [1092, 32] width 295 height 39
type input "z"
